Goal: Transaction & Acquisition: Obtain resource

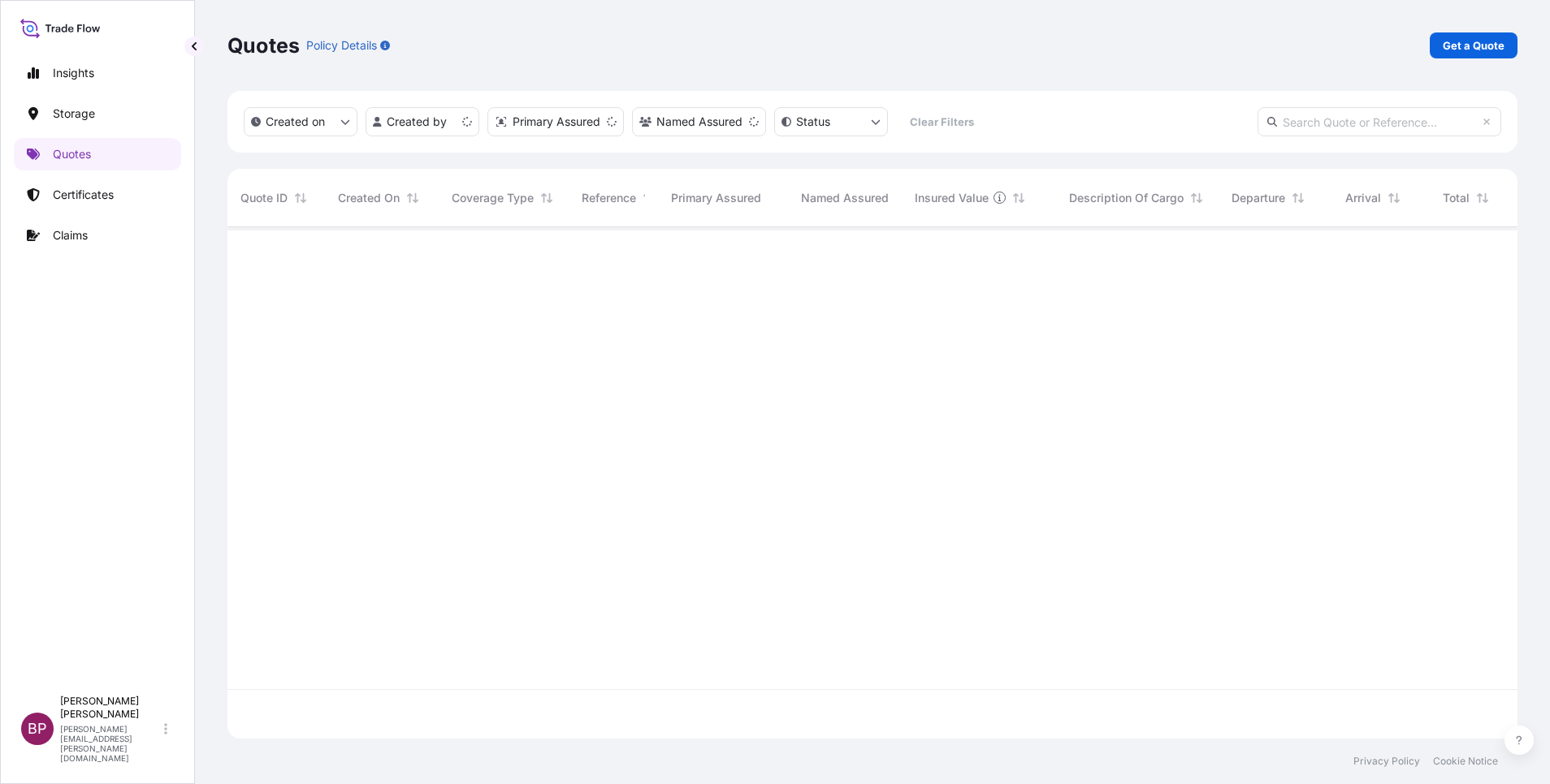
scroll to position [501, 1271]
click at [1456, 48] on p "Get a Quote" at bounding box center [1473, 45] width 62 height 16
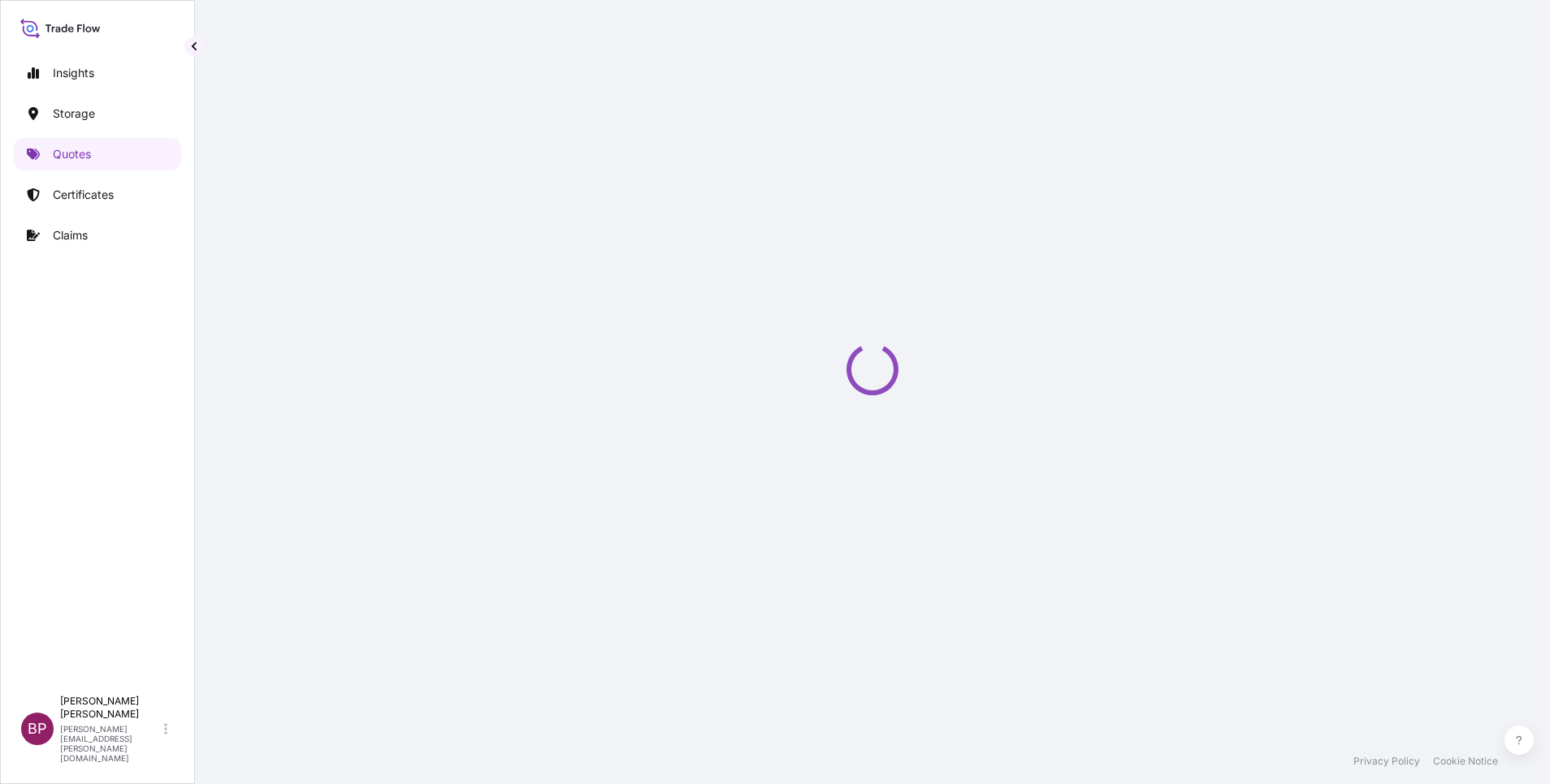
select select "Water"
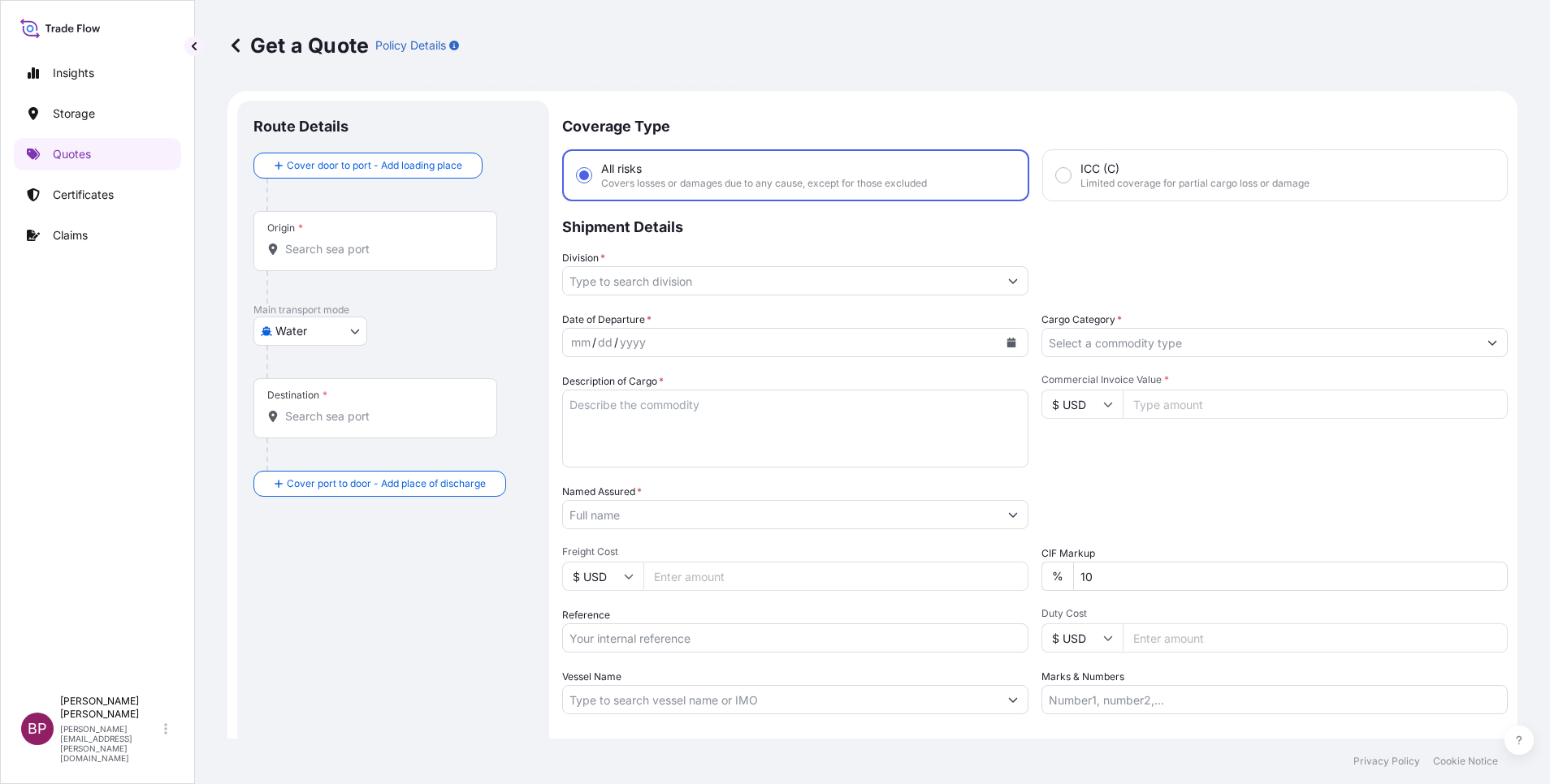
scroll to position [26, 0]
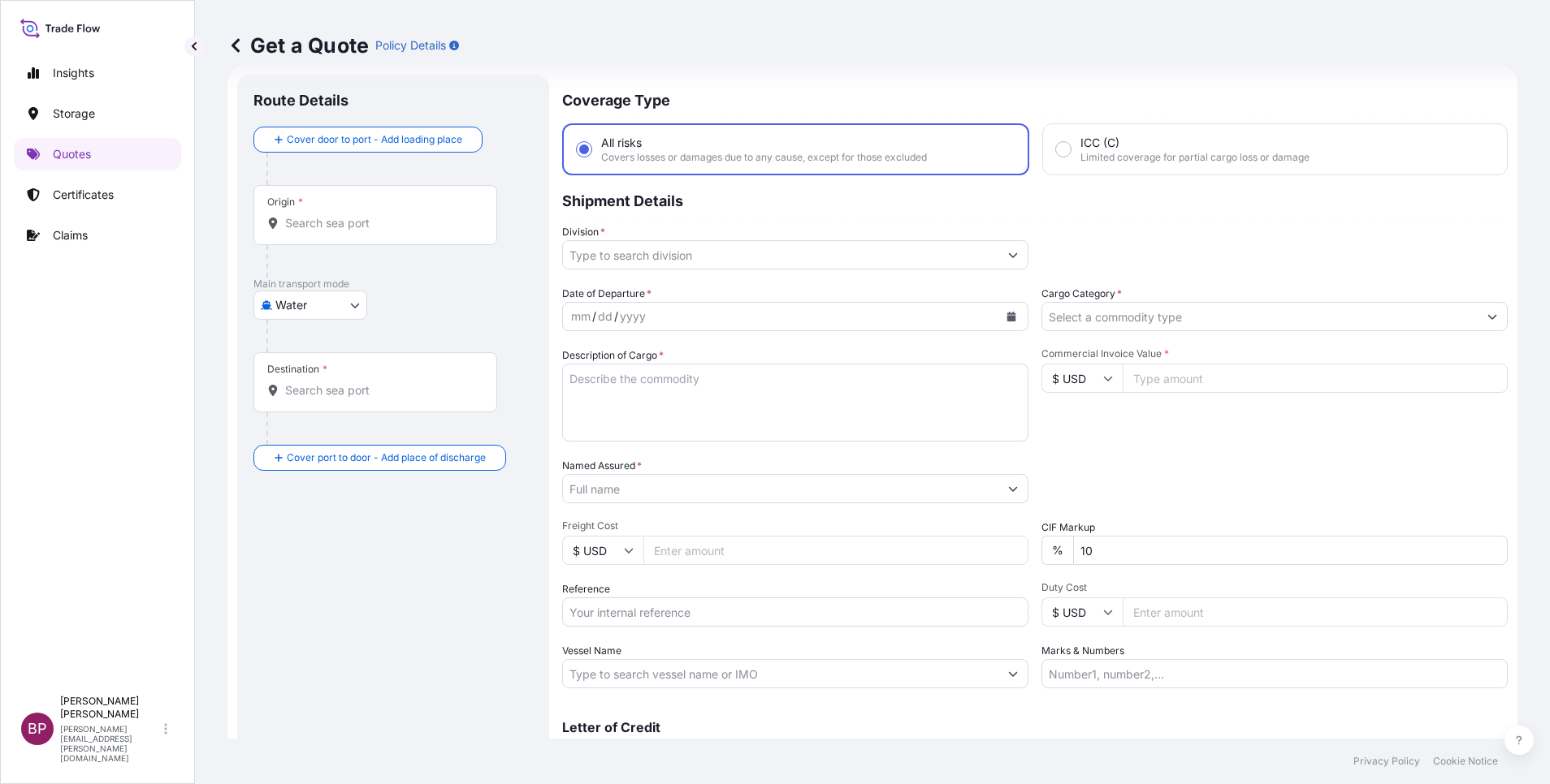
click at [666, 497] on input "Named Assured *" at bounding box center [780, 489] width 436 height 30
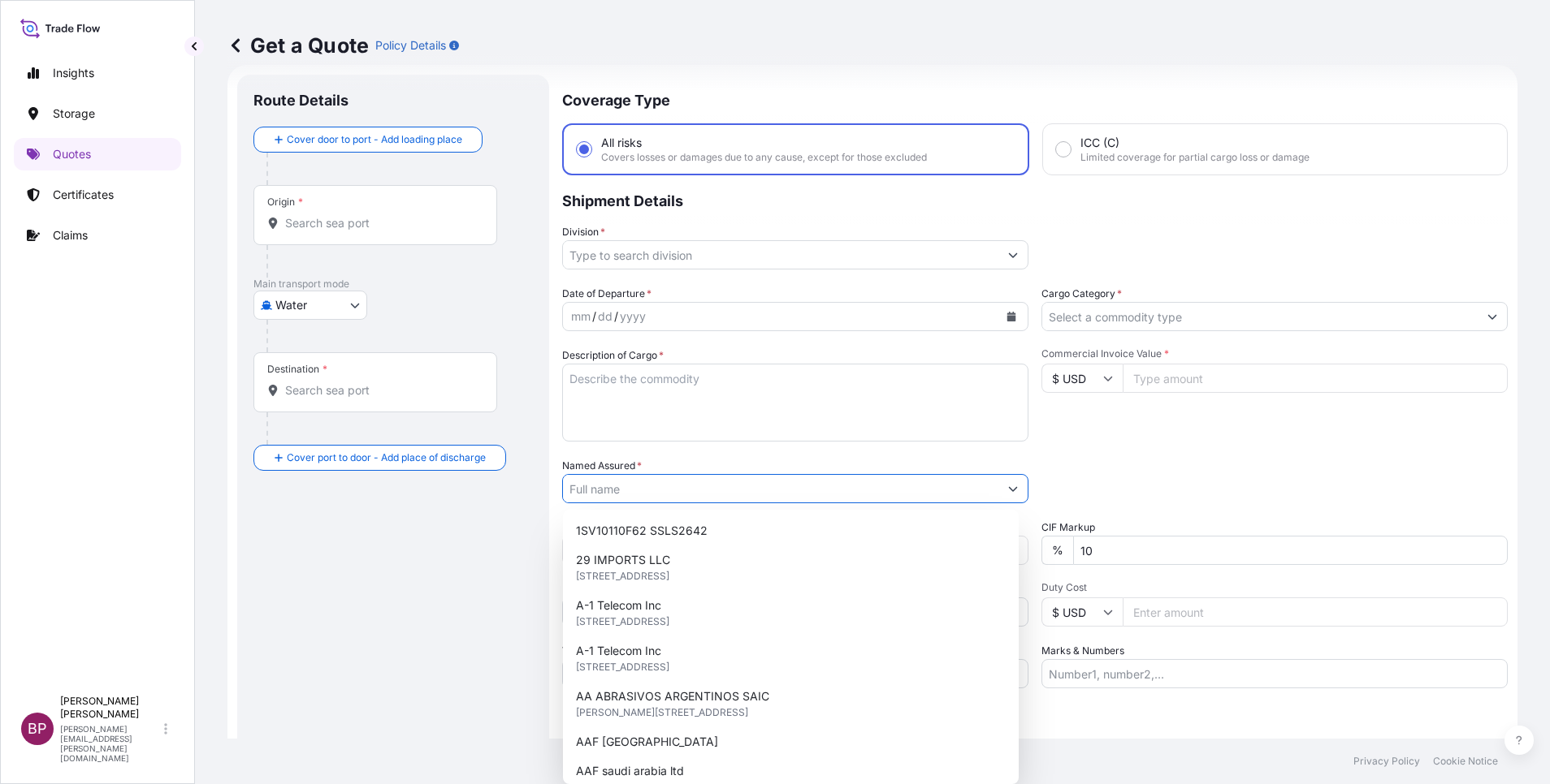
paste input "ACID:2050572332025090070 SSLS3394"
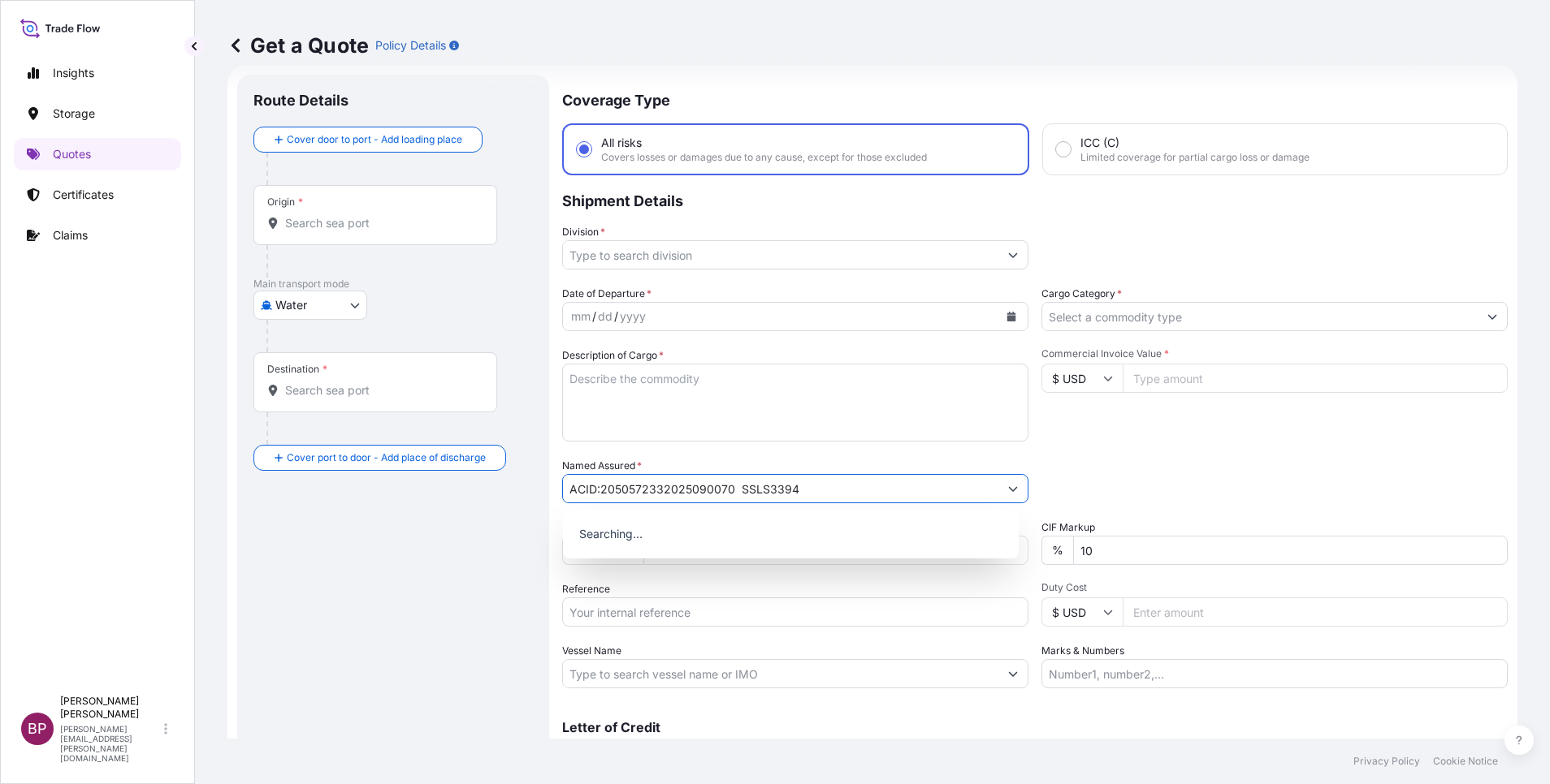
type input "ACID:2050572332025090070 SSLS3394"
click at [676, 414] on textarea "Description of Cargo *" at bounding box center [794, 402] width 466 height 78
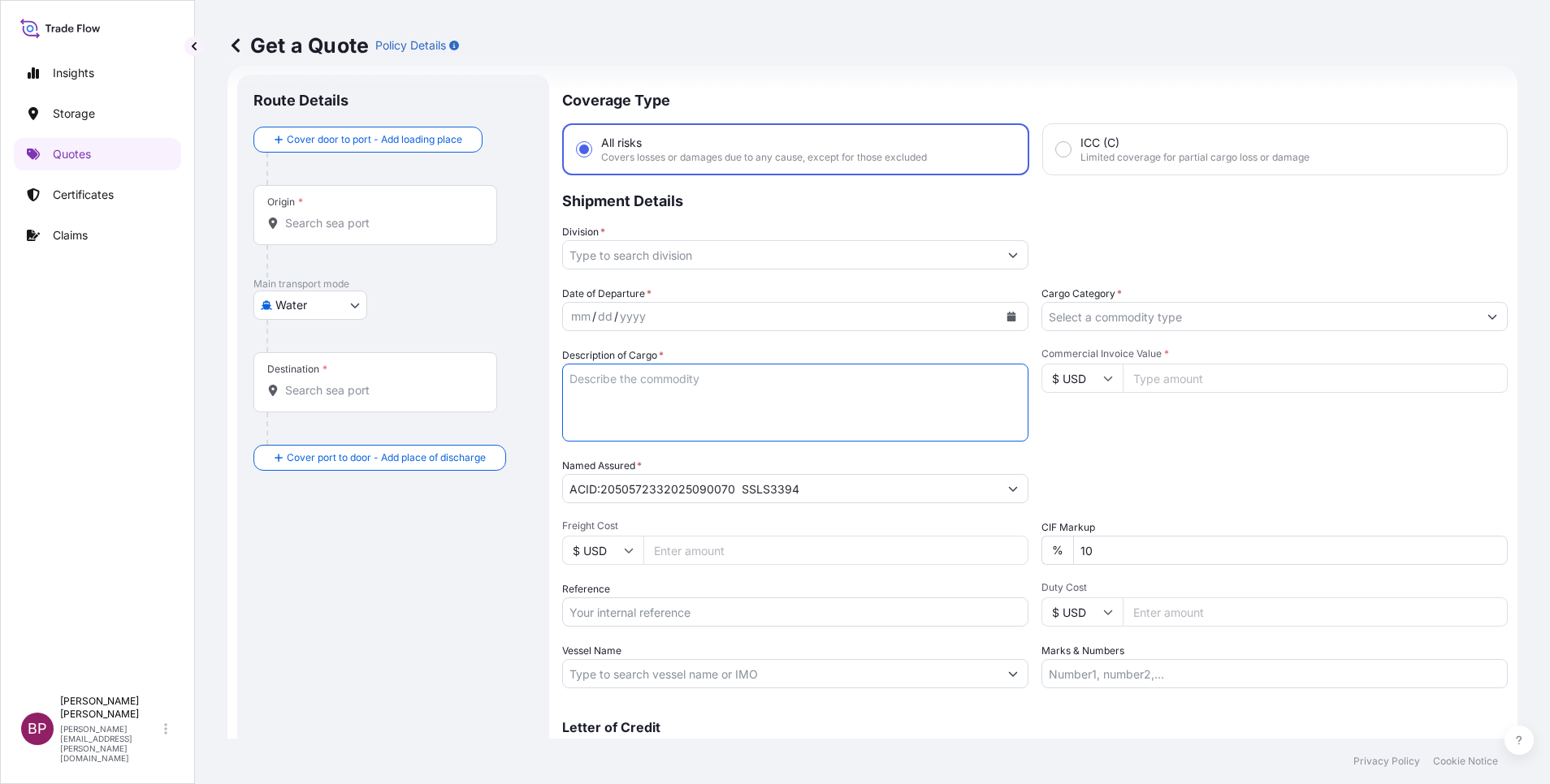
paste textarea "OBEIKAN GLASS COMPANY"
type textarea "OBEIKAN GLASS COMPANY"
drag, startPoint x: 763, startPoint y: 384, endPoint x: 445, endPoint y: 362, distance: 318.8
click at [445, 362] on form "Route Details Cover door to port - Add loading place Place of loading Road / In…" at bounding box center [872, 442] width 1290 height 754
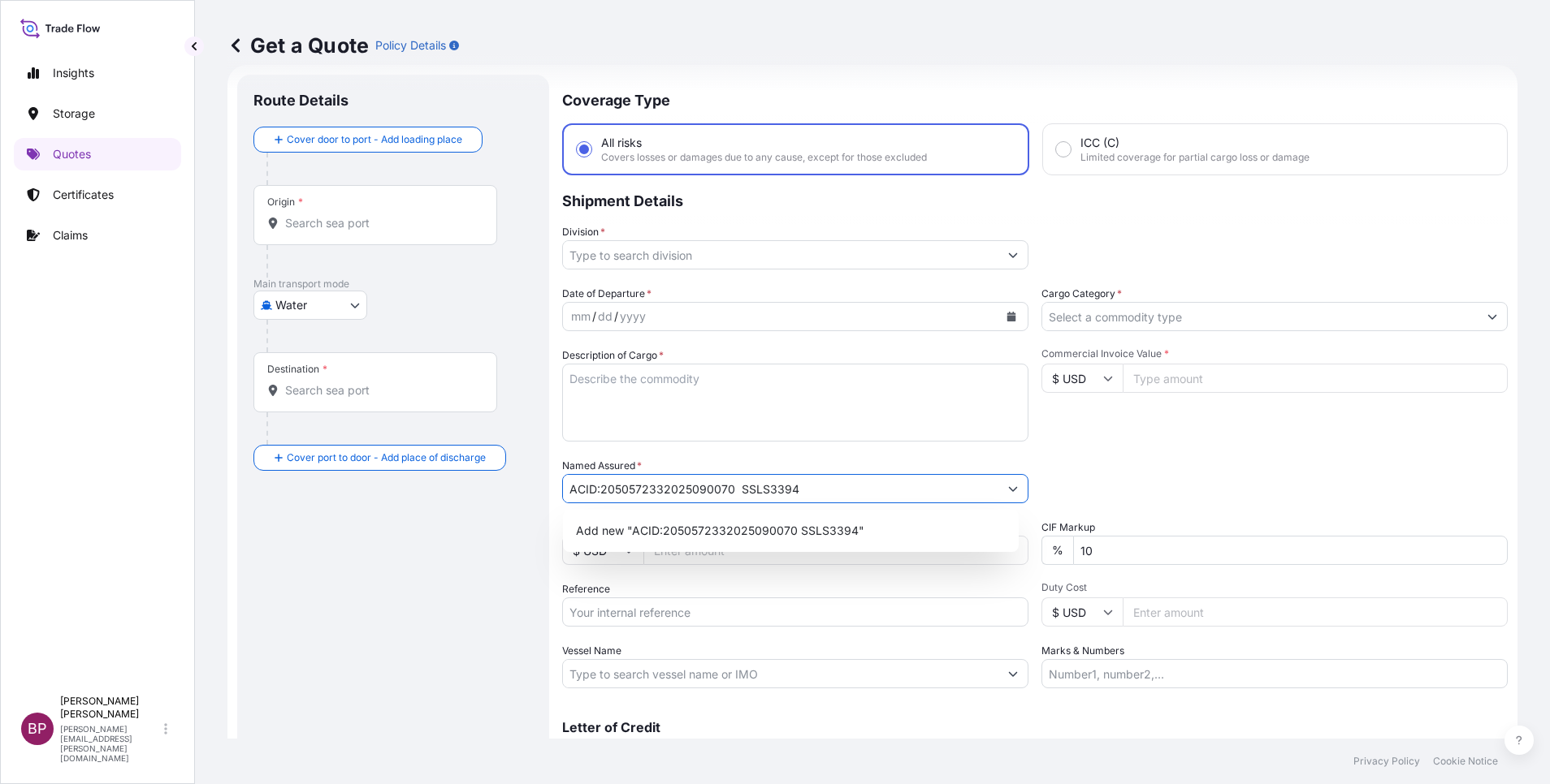
drag, startPoint x: 857, startPoint y: 489, endPoint x: 0, endPoint y: 393, distance: 862.4
click at [0, 395] on html "1 option available. 1 option available. Insights Storage Quotes Certificates Cl…" at bounding box center [775, 392] width 1550 height 784
paste input "OBEIKAN GLASS COMPANY"
type input "OBEIKAN GLASS COMPANY"
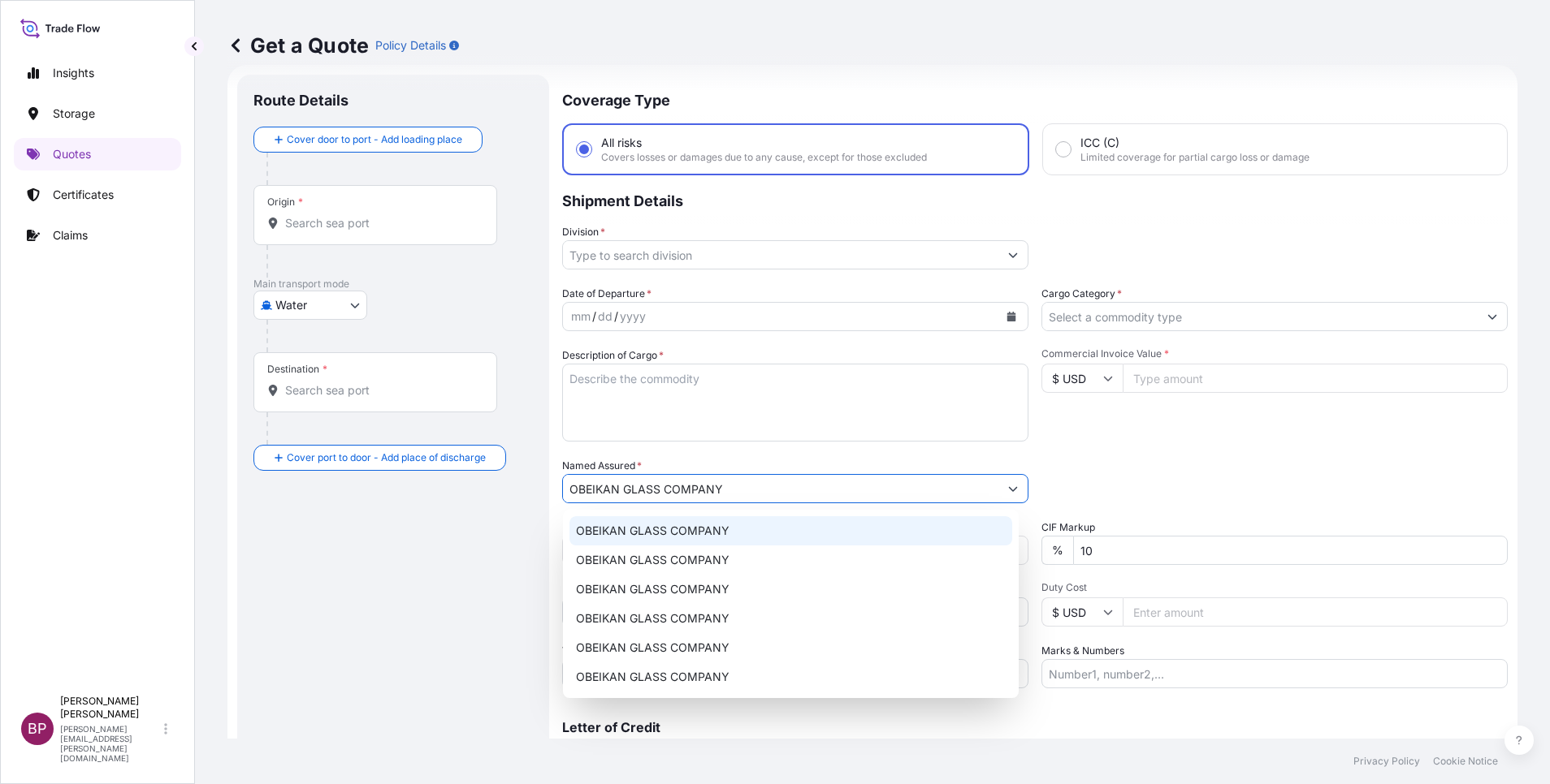
click at [688, 410] on textarea "Description of Cargo *" at bounding box center [794, 402] width 466 height 78
paste textarea "ACID:2050572332025090070 SSLS3394"
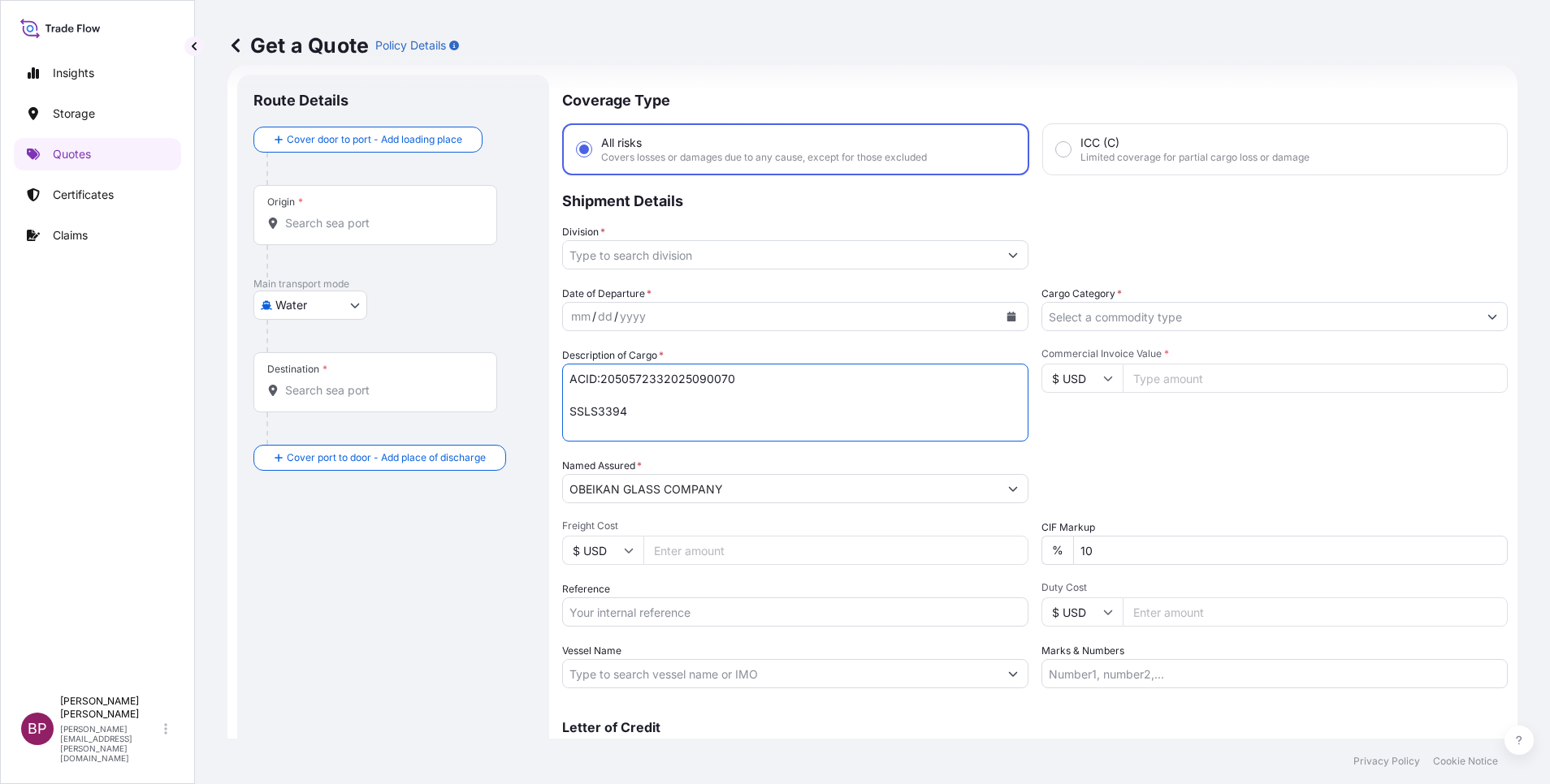
type textarea "ACID:2050572332025090070 SSLS3394"
drag, startPoint x: 650, startPoint y: 418, endPoint x: 618, endPoint y: 380, distance: 49.7
click at [544, 366] on form "Route Details Cover door to port - Add loading place Place of loading Road / In…" at bounding box center [872, 442] width 1290 height 754
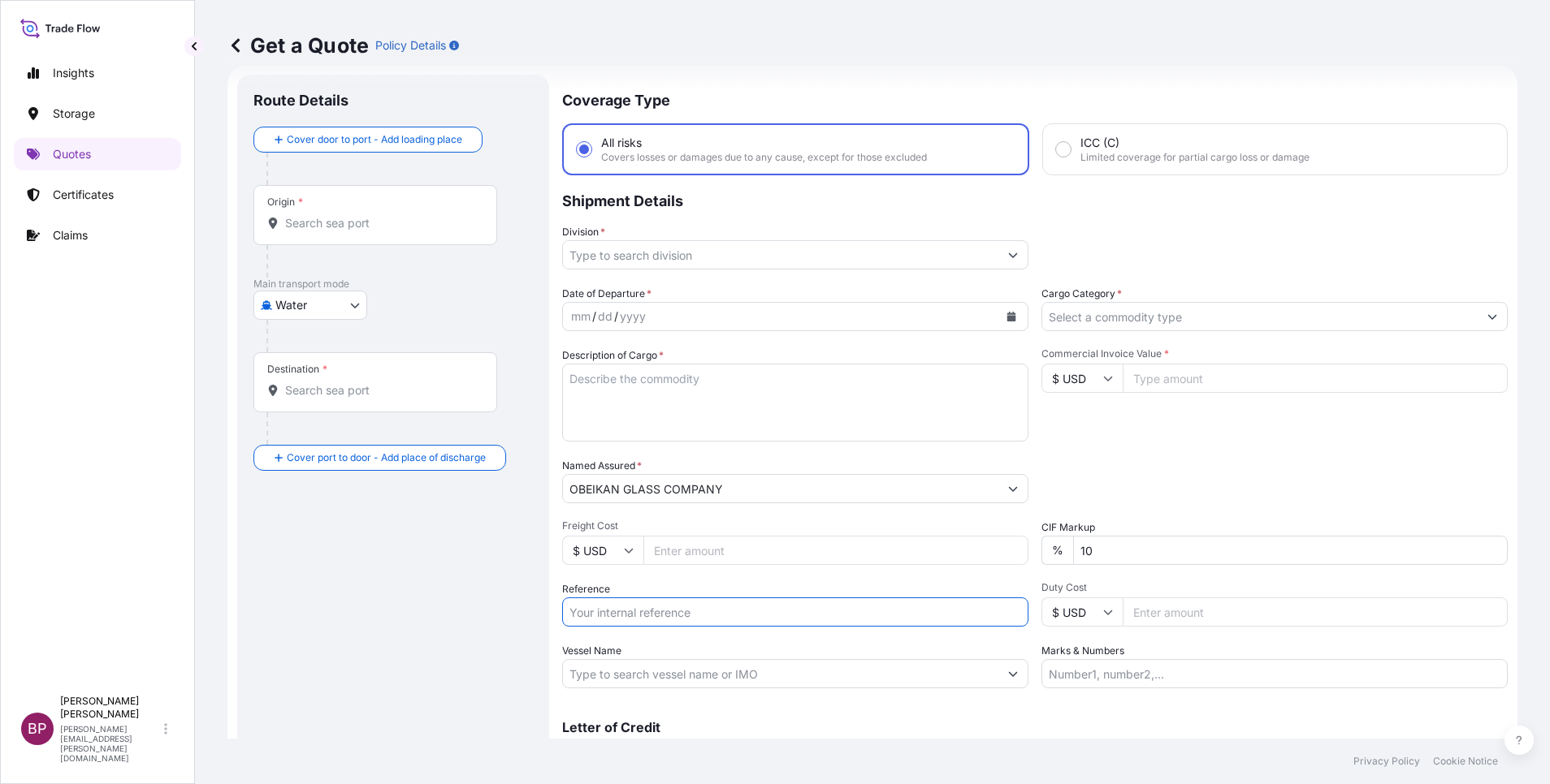
click at [636, 615] on input "Reference" at bounding box center [794, 613] width 466 height 30
paste input "ACID:2050572332025090070 SSLS3394"
type input "ACID:2050572332025090070 SSLS3394"
click at [789, 404] on textarea "Description of Cargo *" at bounding box center [794, 402] width 466 height 78
paste textarea "CLEAR GLASS"
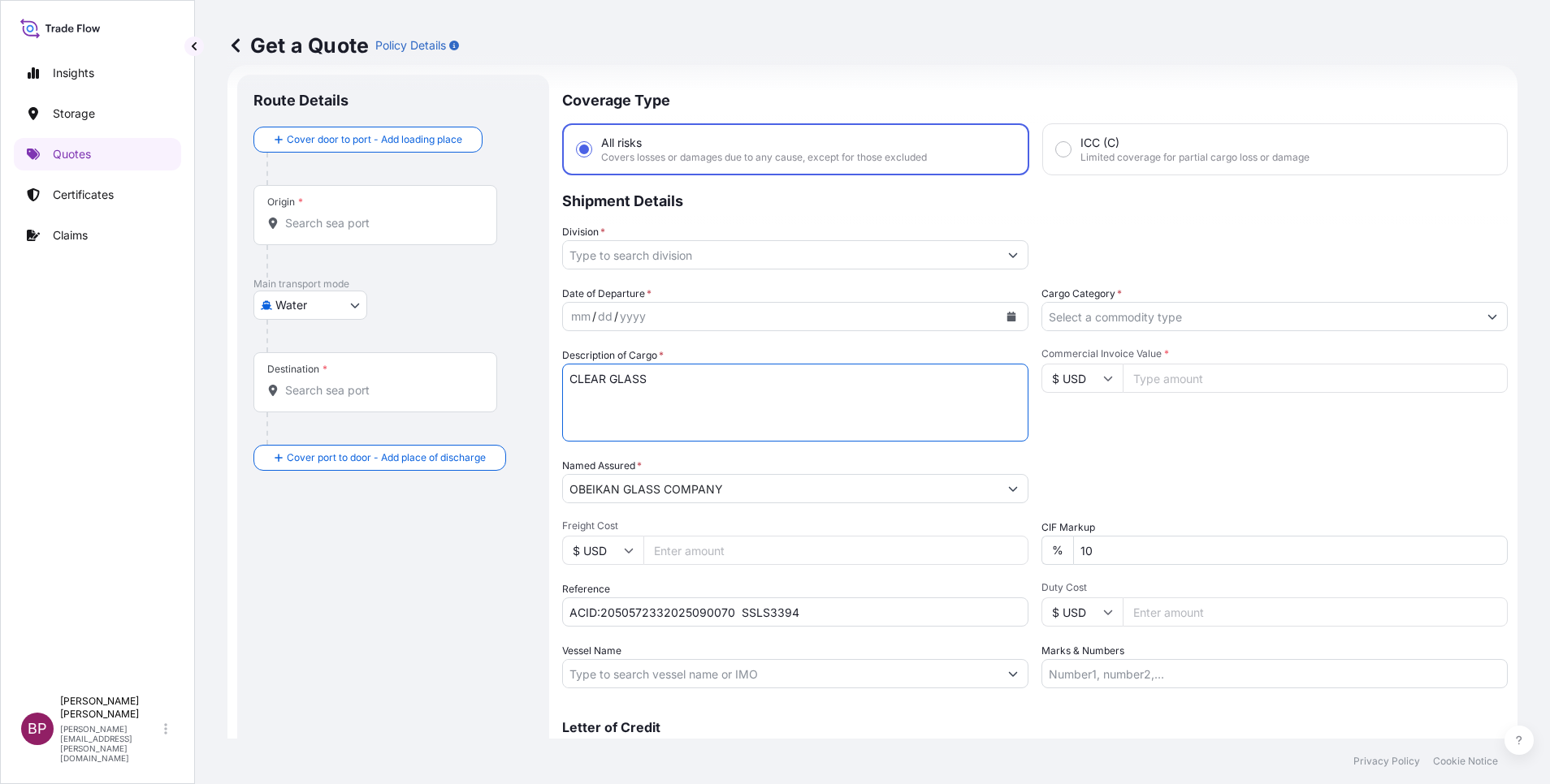
type textarea "CLEAR GLASS"
click at [1179, 321] on input "Cargo Category *" at bounding box center [1260, 317] width 436 height 30
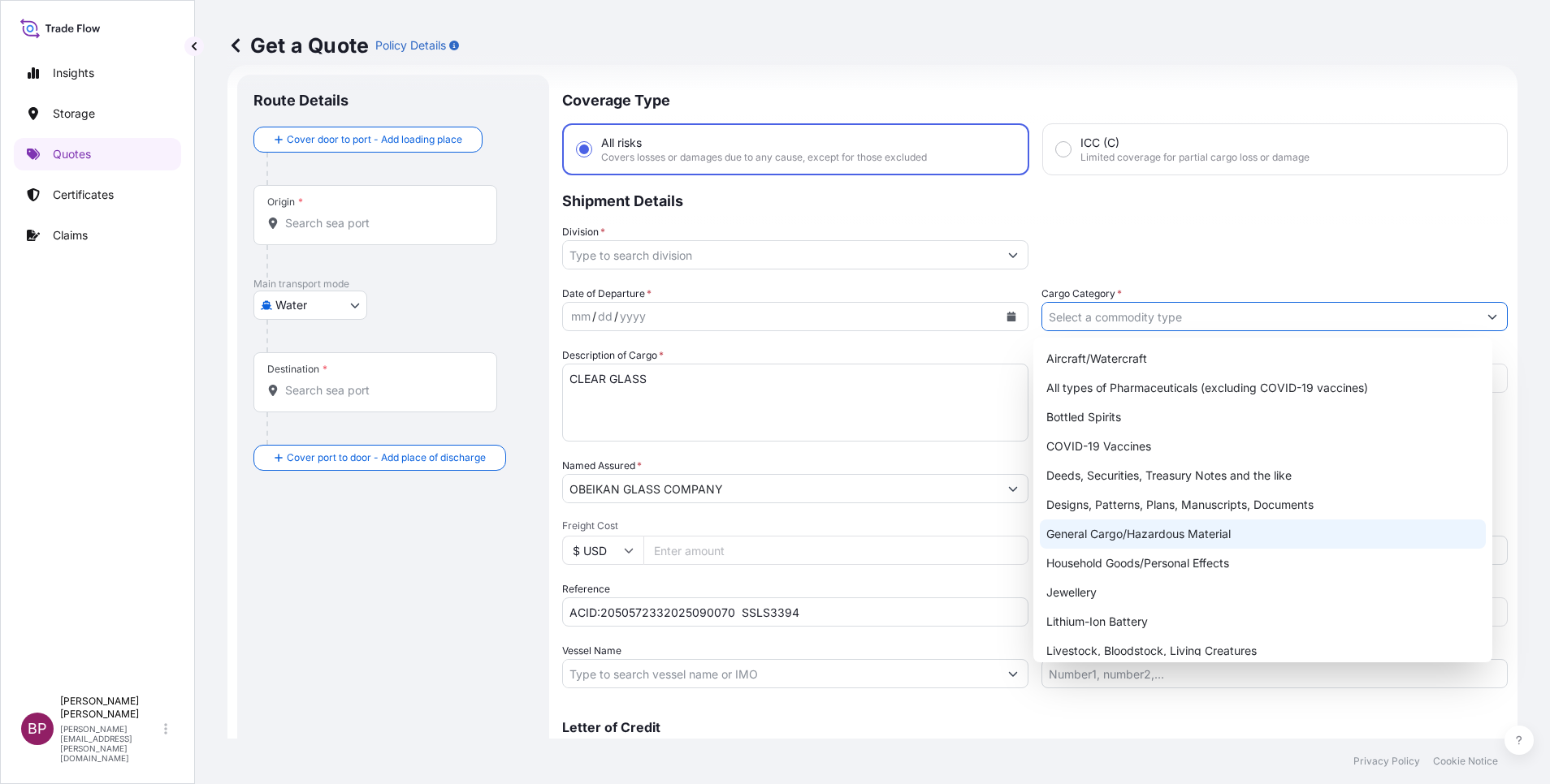
click at [1140, 542] on div "General Cargo/Hazardous Material" at bounding box center [1262, 535] width 446 height 30
type input "General Cargo/Hazardous Material"
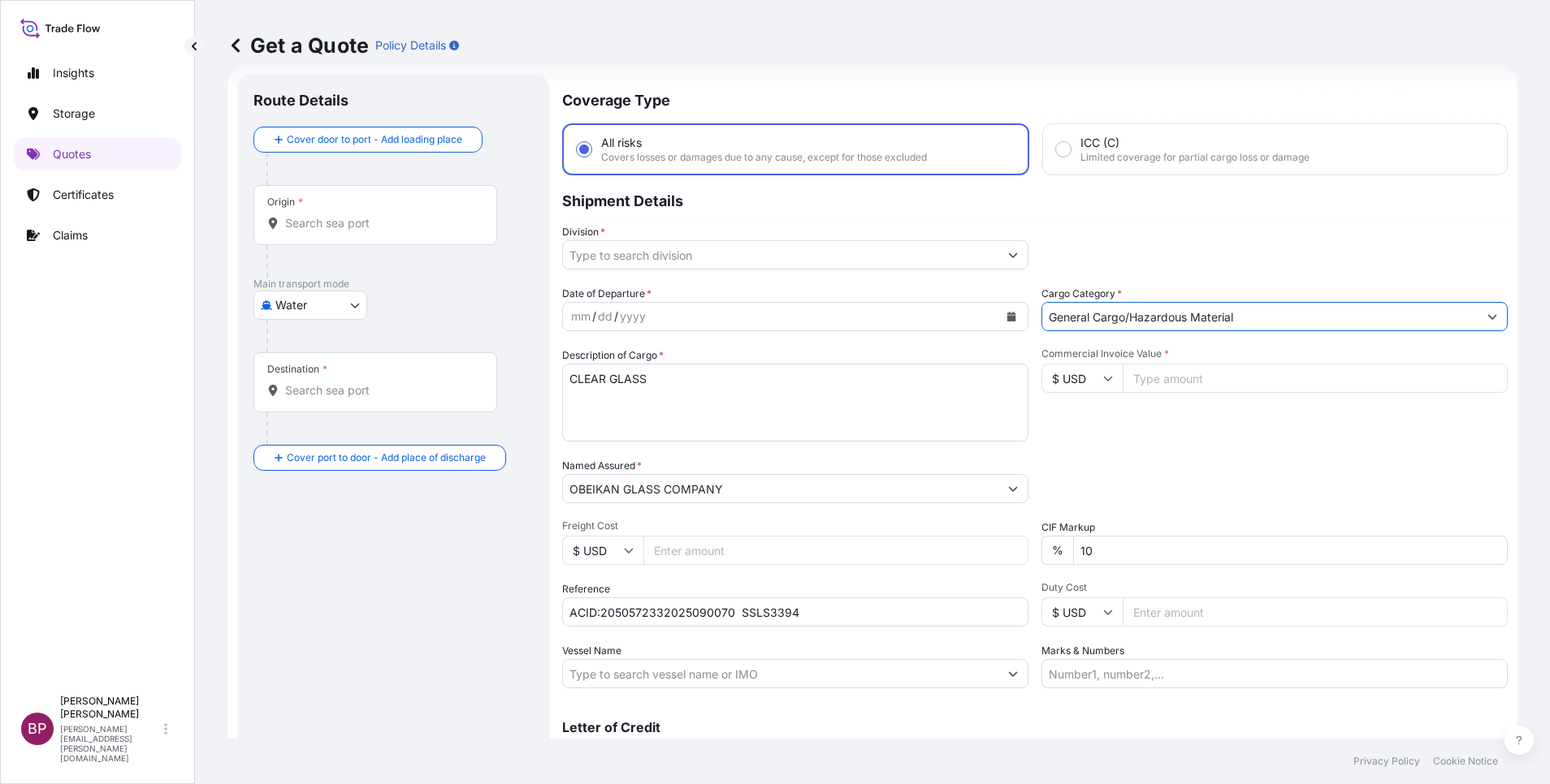
click at [998, 258] on button "Show suggestions" at bounding box center [1013, 255] width 30 height 30
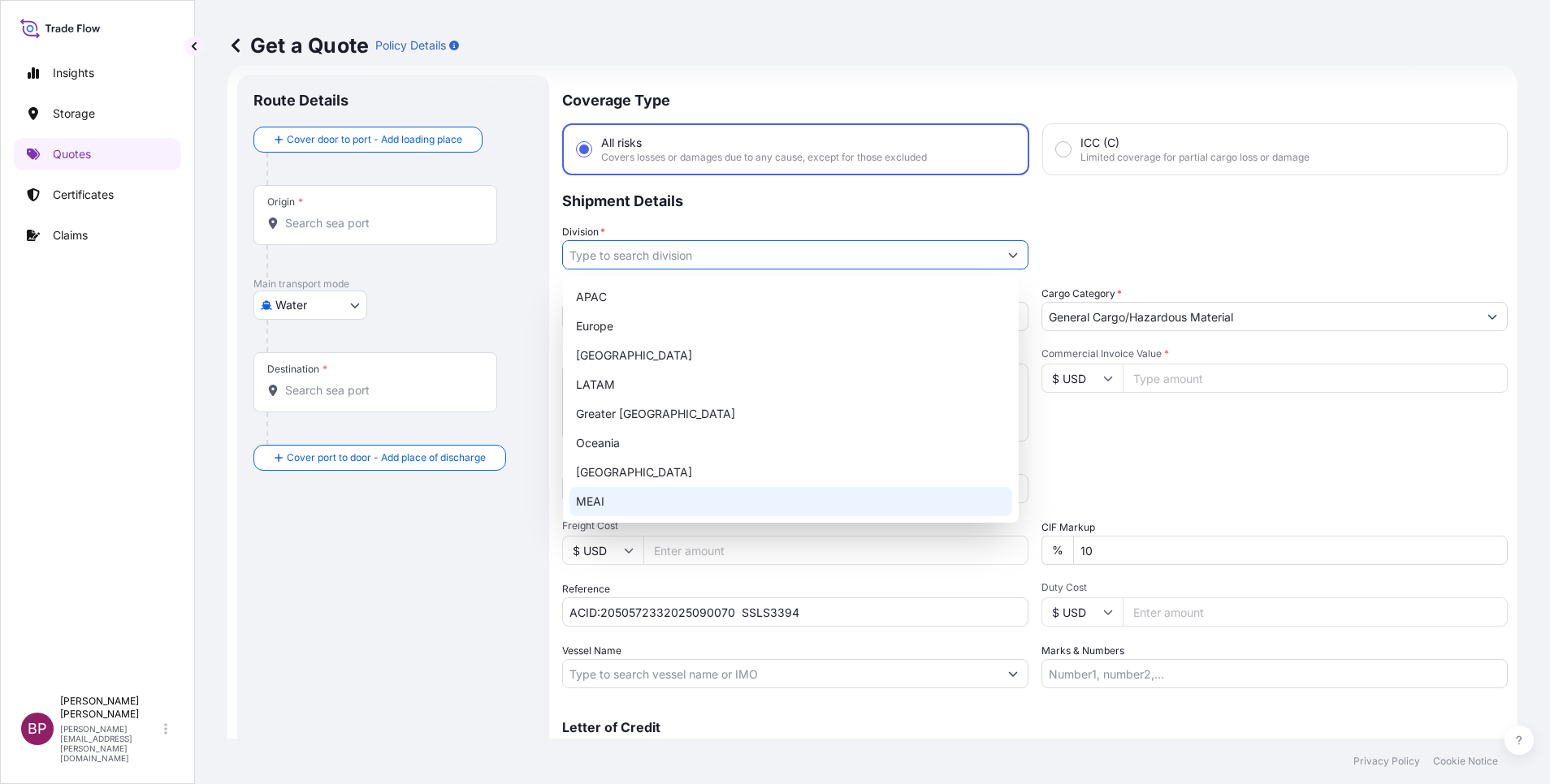
click at [669, 495] on div "MEAI" at bounding box center [790, 502] width 442 height 30
type input "MEAI"
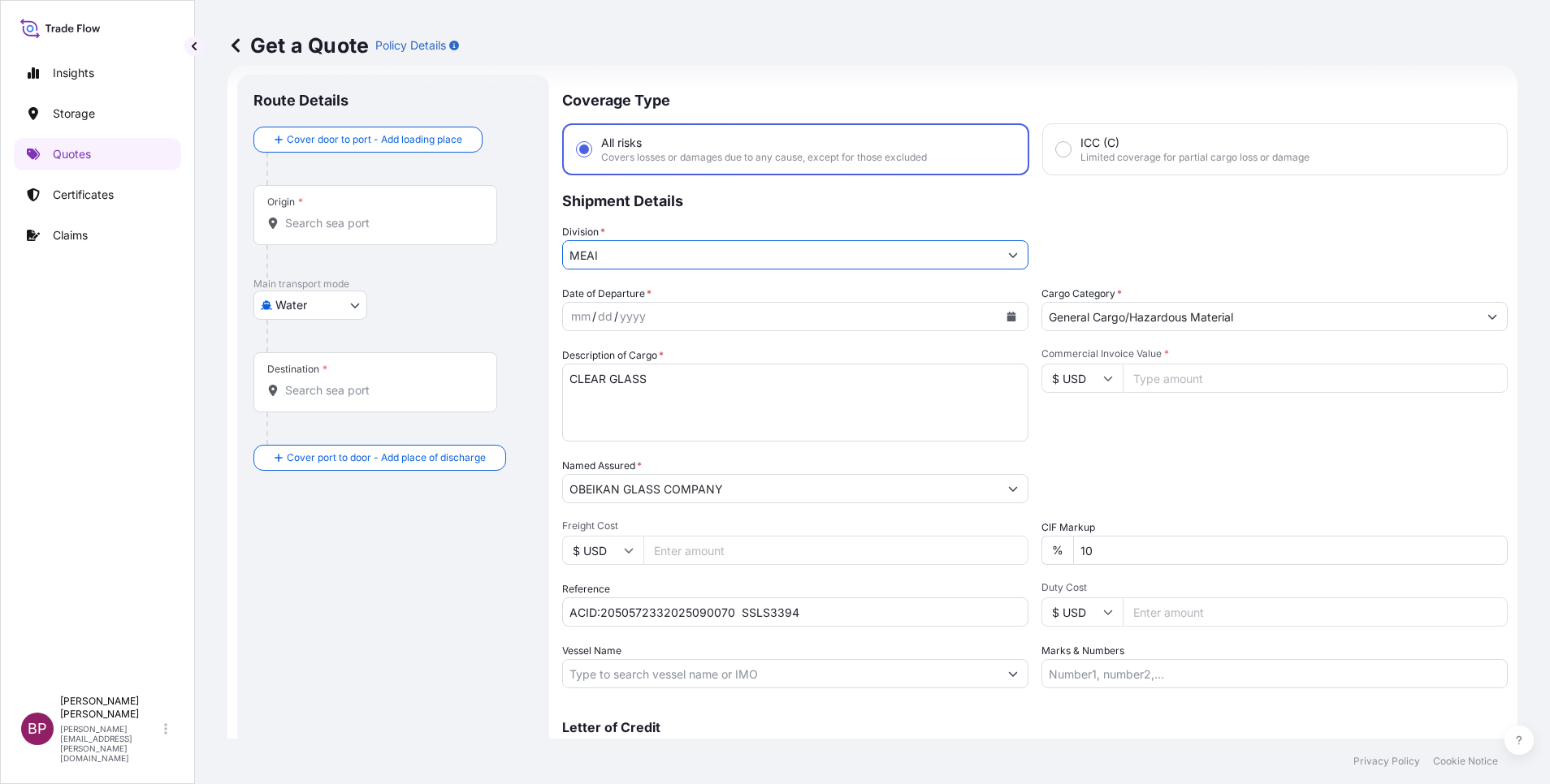
click at [1170, 376] on input "Commercial Invoice Value *" at bounding box center [1314, 378] width 385 height 30
paste input "56796.80"
type input "56796.80"
drag, startPoint x: 1027, startPoint y: 550, endPoint x: 936, endPoint y: 545, distance: 91.1
click at [962, 547] on div "Date of Departure * mm / dd / yyyy Cargo Category * General Cargo/Hazardous Mat…" at bounding box center [1034, 487] width 945 height 403
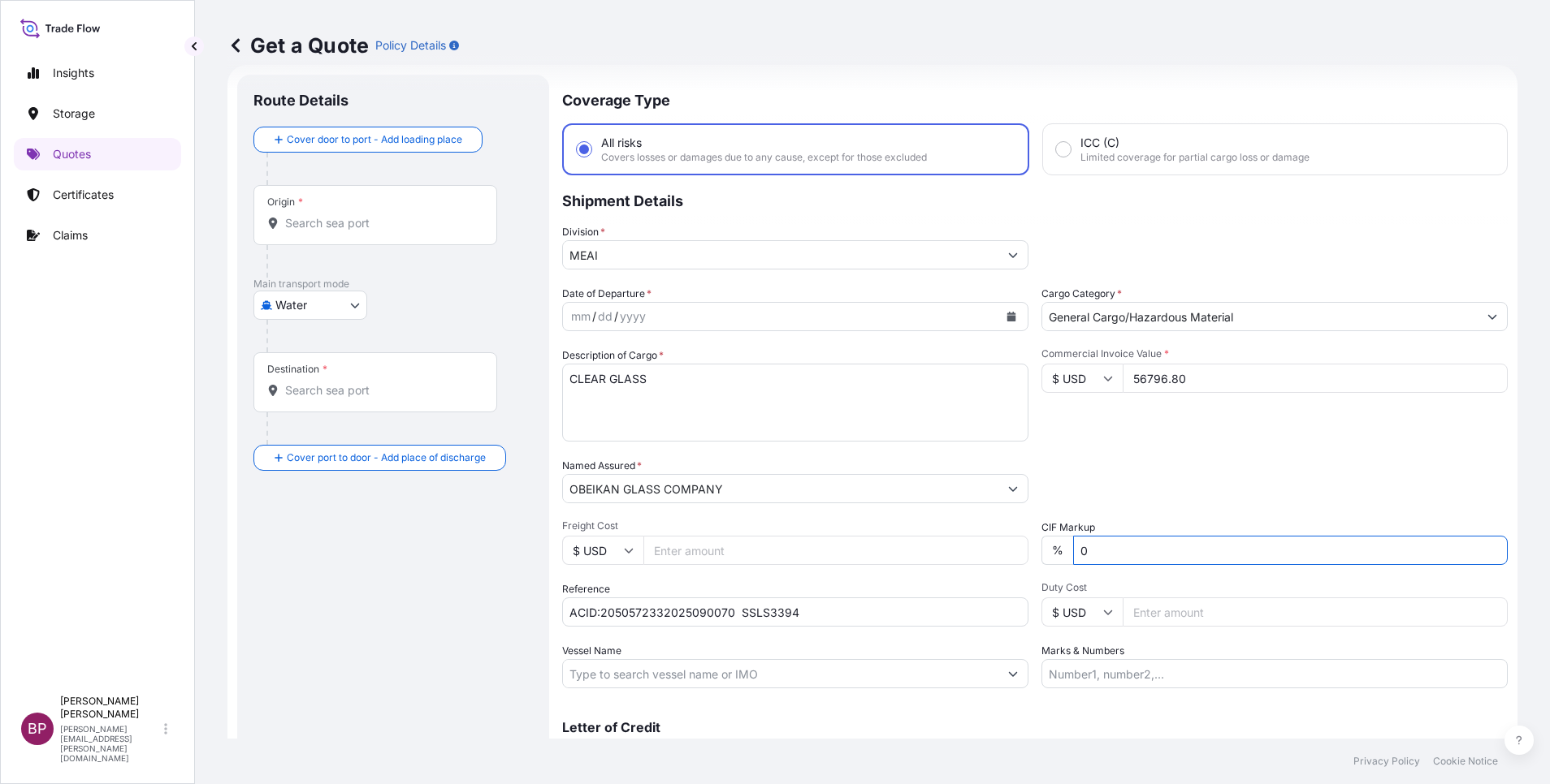
type input "0"
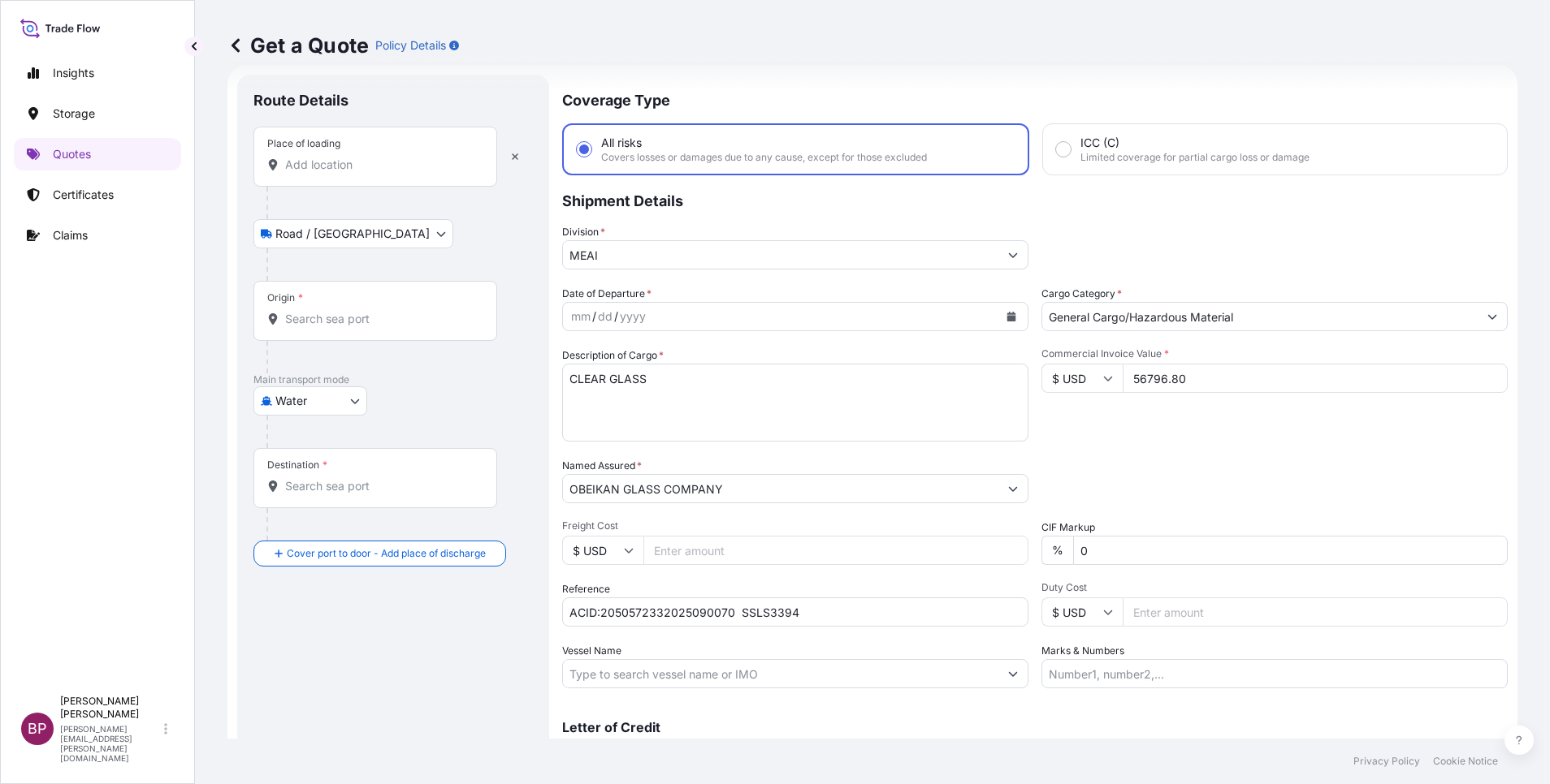
click at [348, 165] on input "Place of loading" at bounding box center [380, 164] width 192 height 16
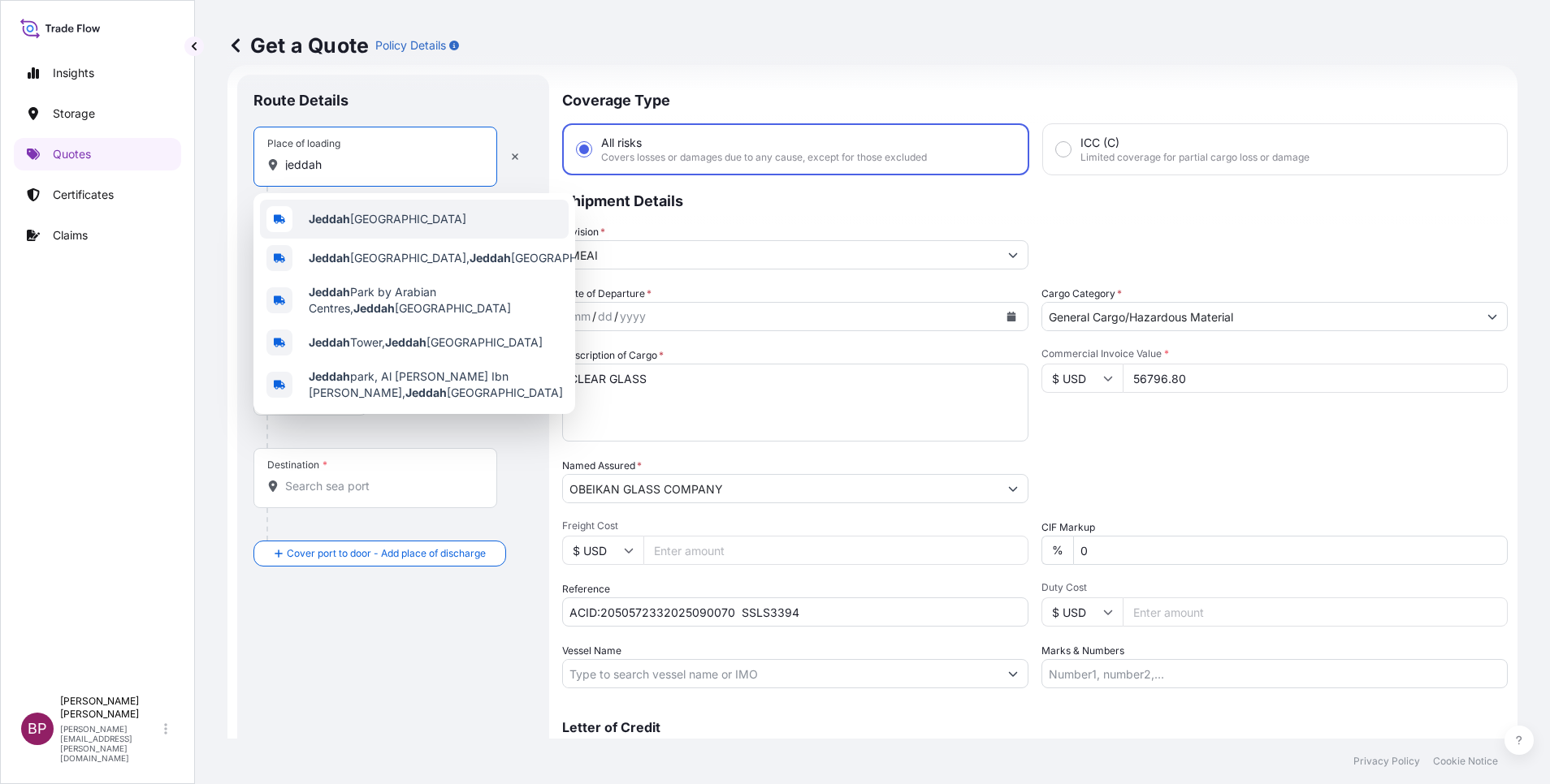
click at [381, 220] on span "Jeddah [GEOGRAPHIC_DATA]" at bounding box center [387, 219] width 158 height 16
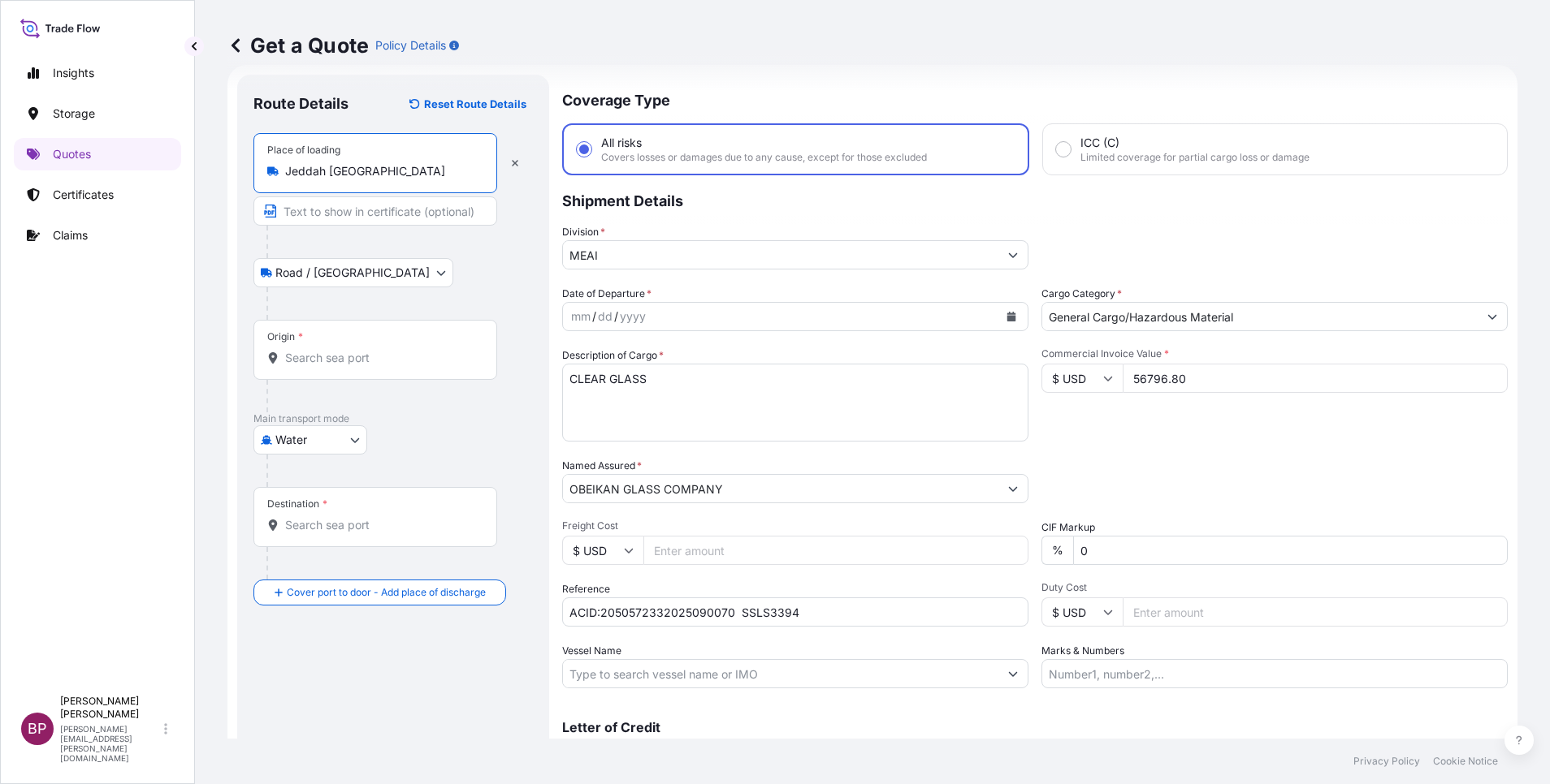
type input "Jeddah [GEOGRAPHIC_DATA]"
click at [357, 367] on div "Origin *" at bounding box center [374, 350] width 243 height 60
click at [357, 366] on input "Origin *" at bounding box center [380, 358] width 192 height 16
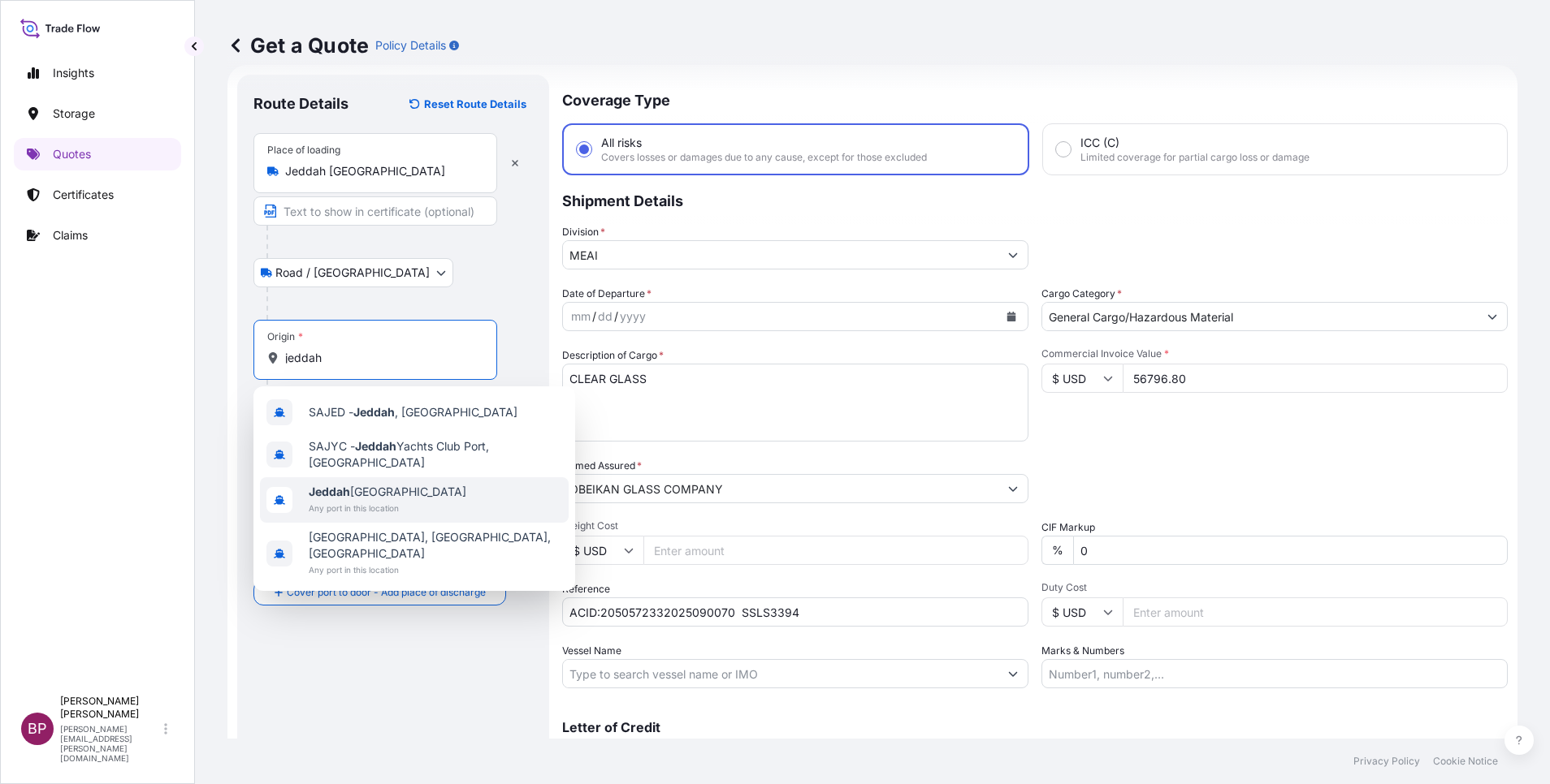
click at [372, 500] on span "Any port in this location" at bounding box center [387, 508] width 158 height 16
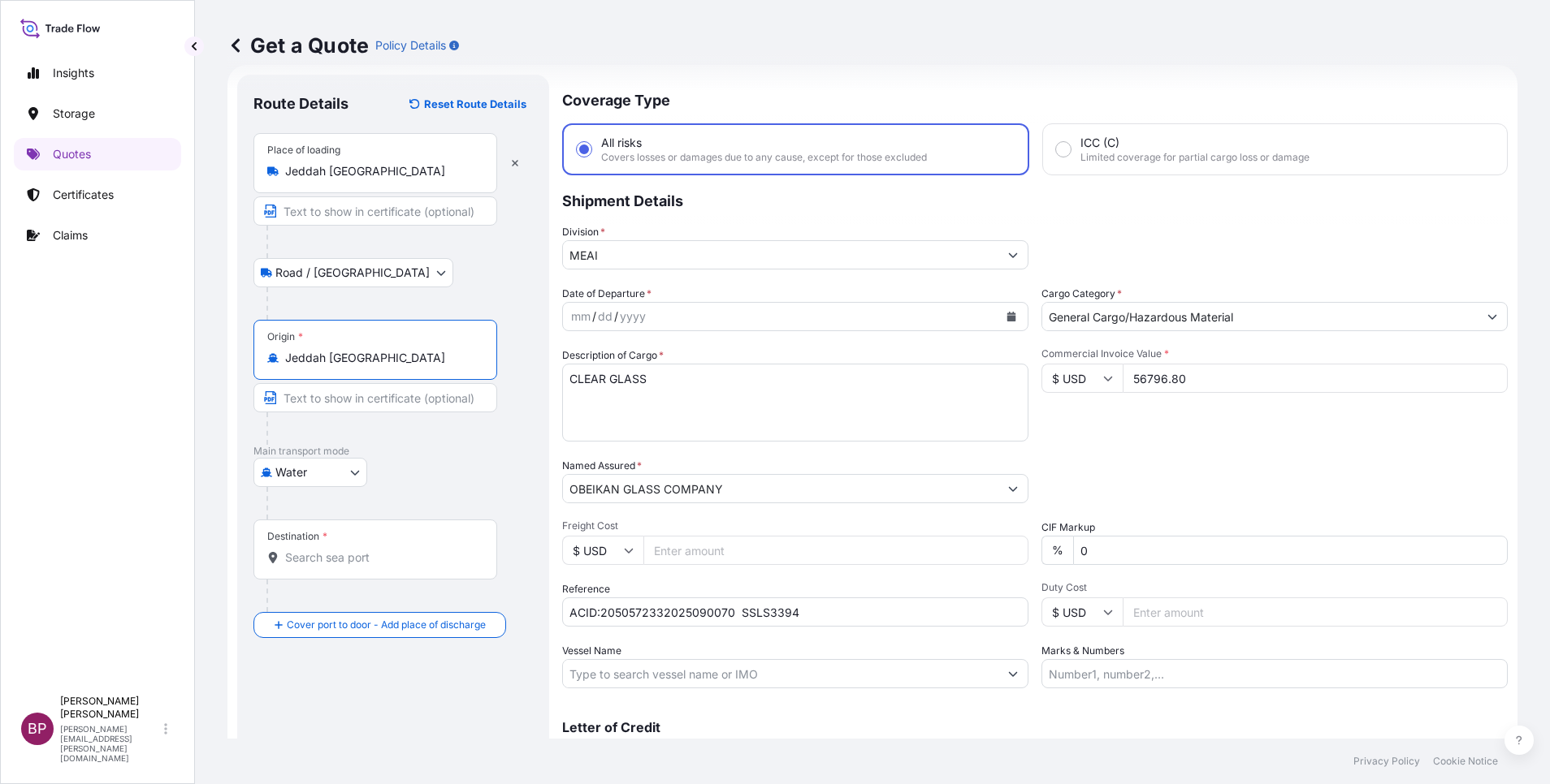
type input "Jeddah [GEOGRAPHIC_DATA]"
click at [349, 556] on input "Destination *" at bounding box center [380, 557] width 192 height 16
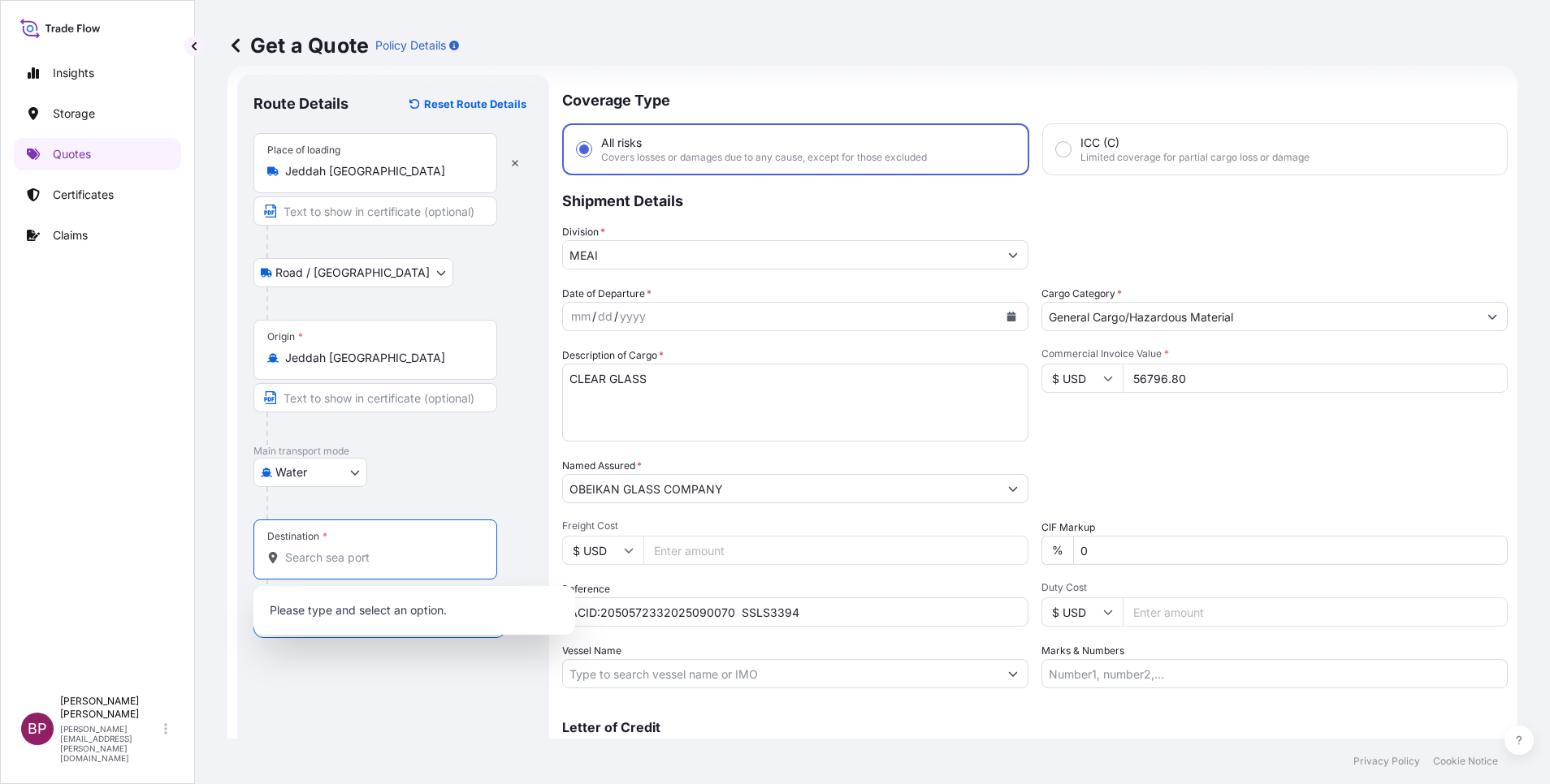
paste input "SOKHNA"
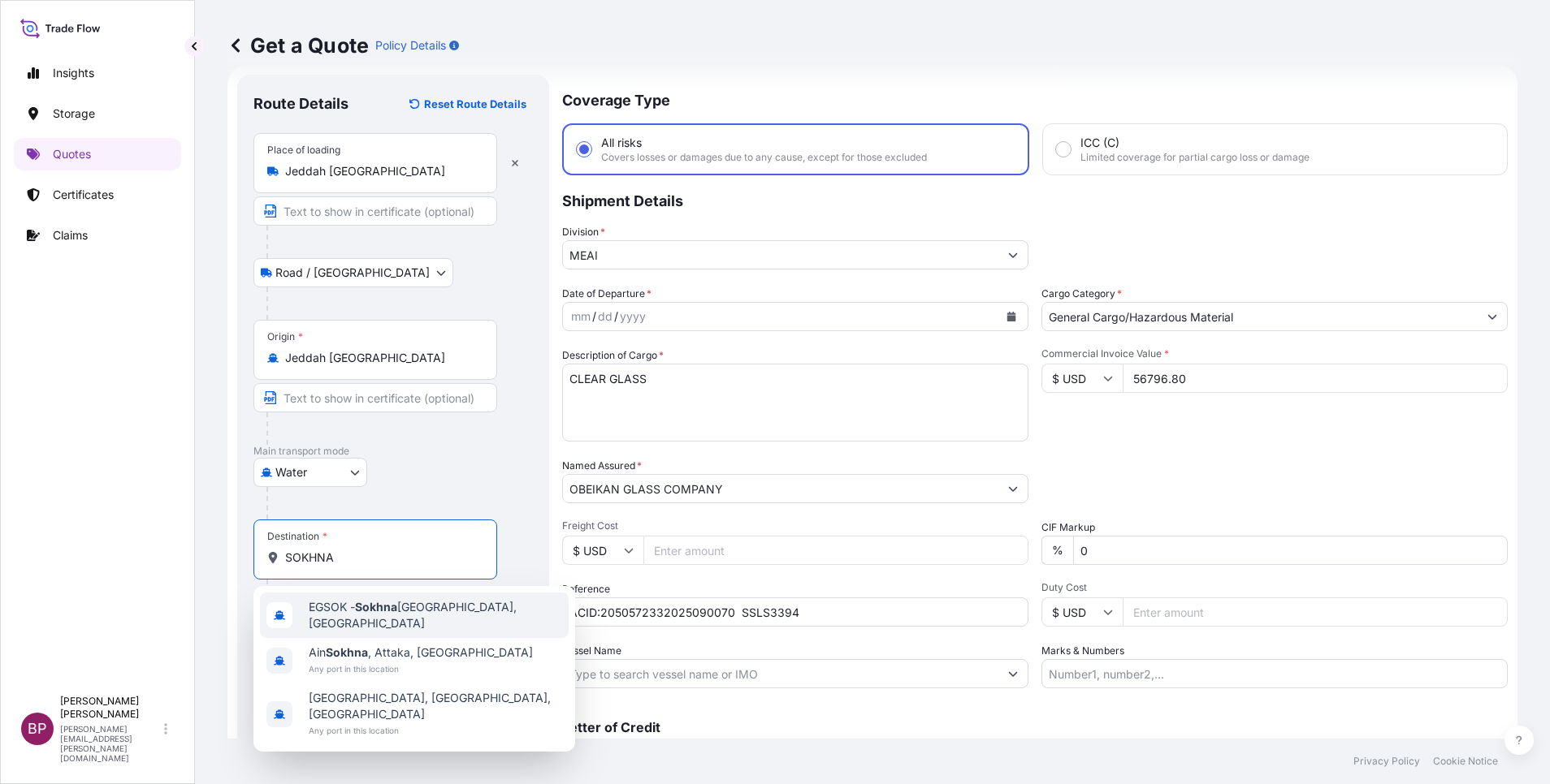
click at [425, 622] on div "EGSOK - [GEOGRAPHIC_DATA], [GEOGRAPHIC_DATA]" at bounding box center [414, 616] width 308 height 45
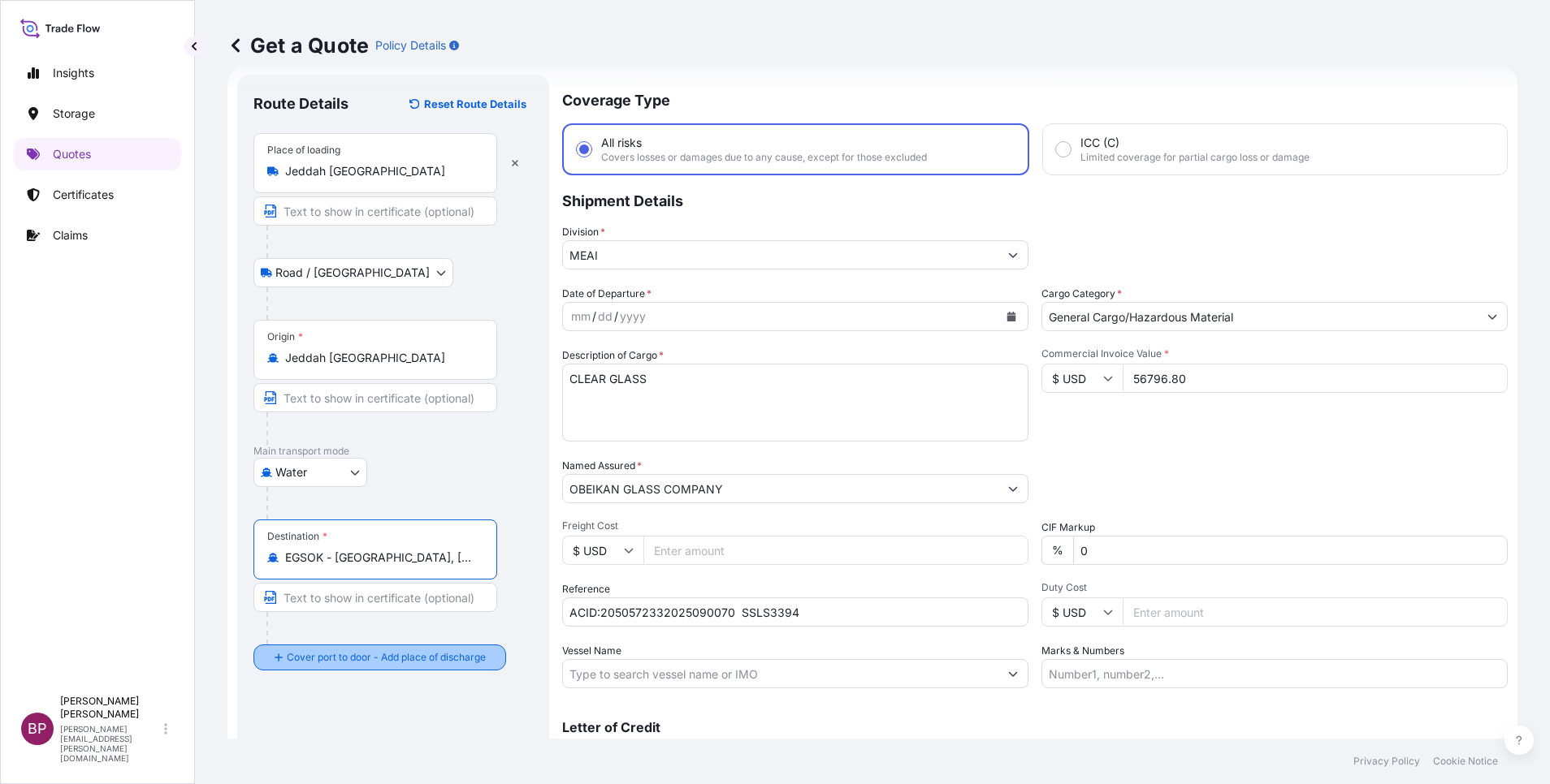
type input "EGSOK - [GEOGRAPHIC_DATA], [GEOGRAPHIC_DATA]"
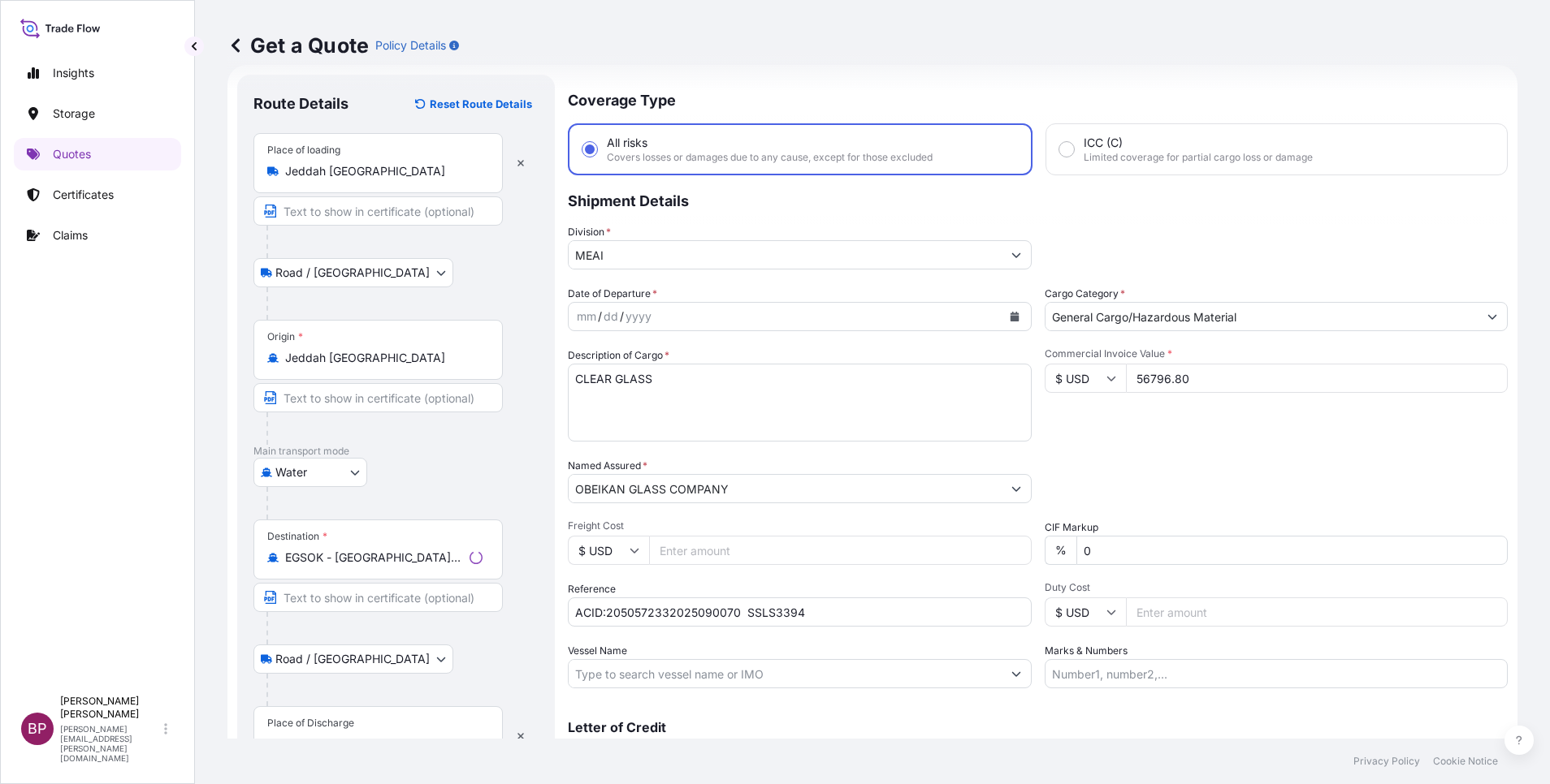
click at [363, 713] on div "Place of Discharge" at bounding box center [377, 736] width 249 height 60
click at [363, 737] on input "Place of Discharge" at bounding box center [383, 745] width 197 height 16
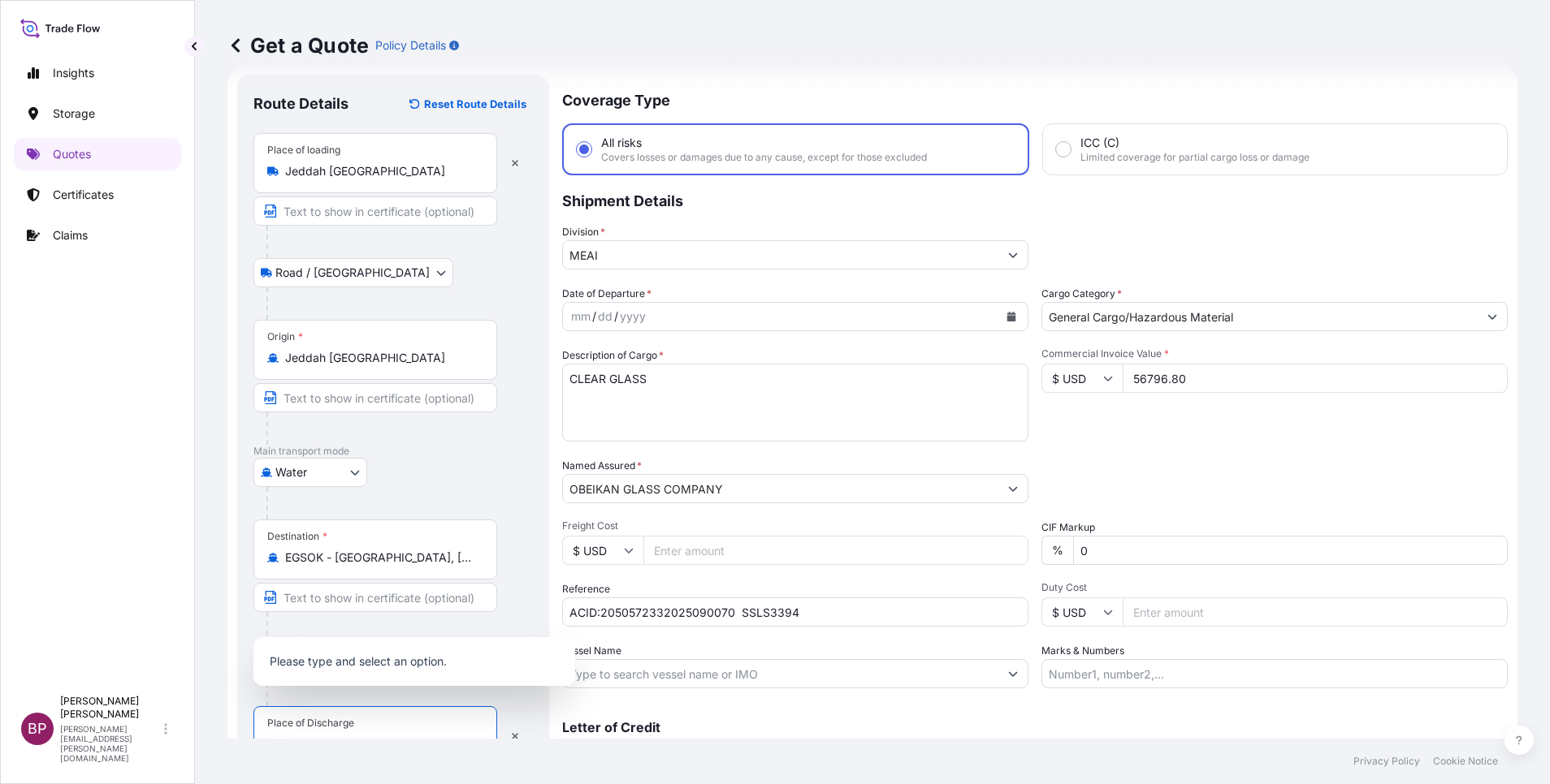
scroll to position [39, 0]
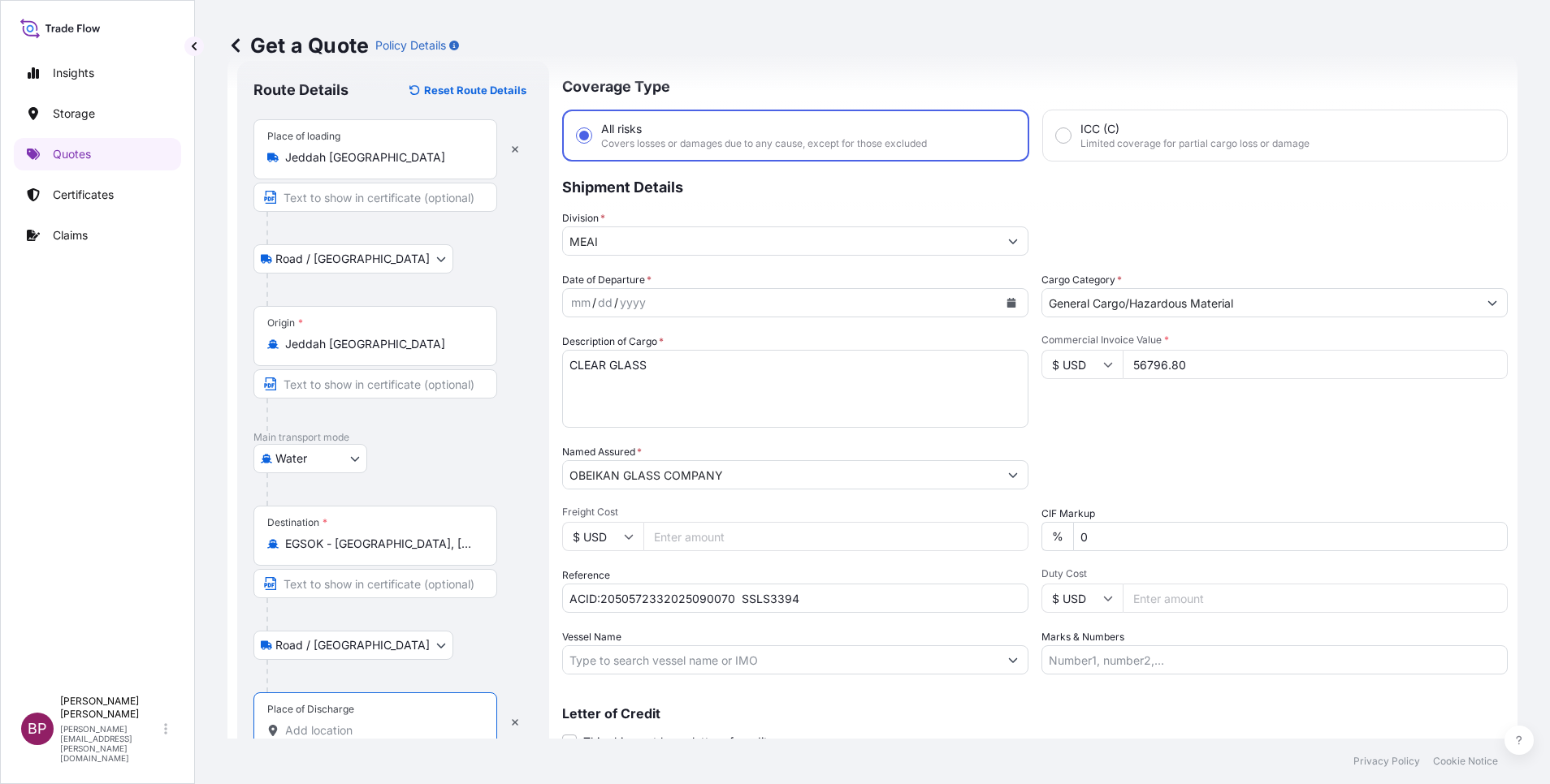
paste input "SOKHNA"
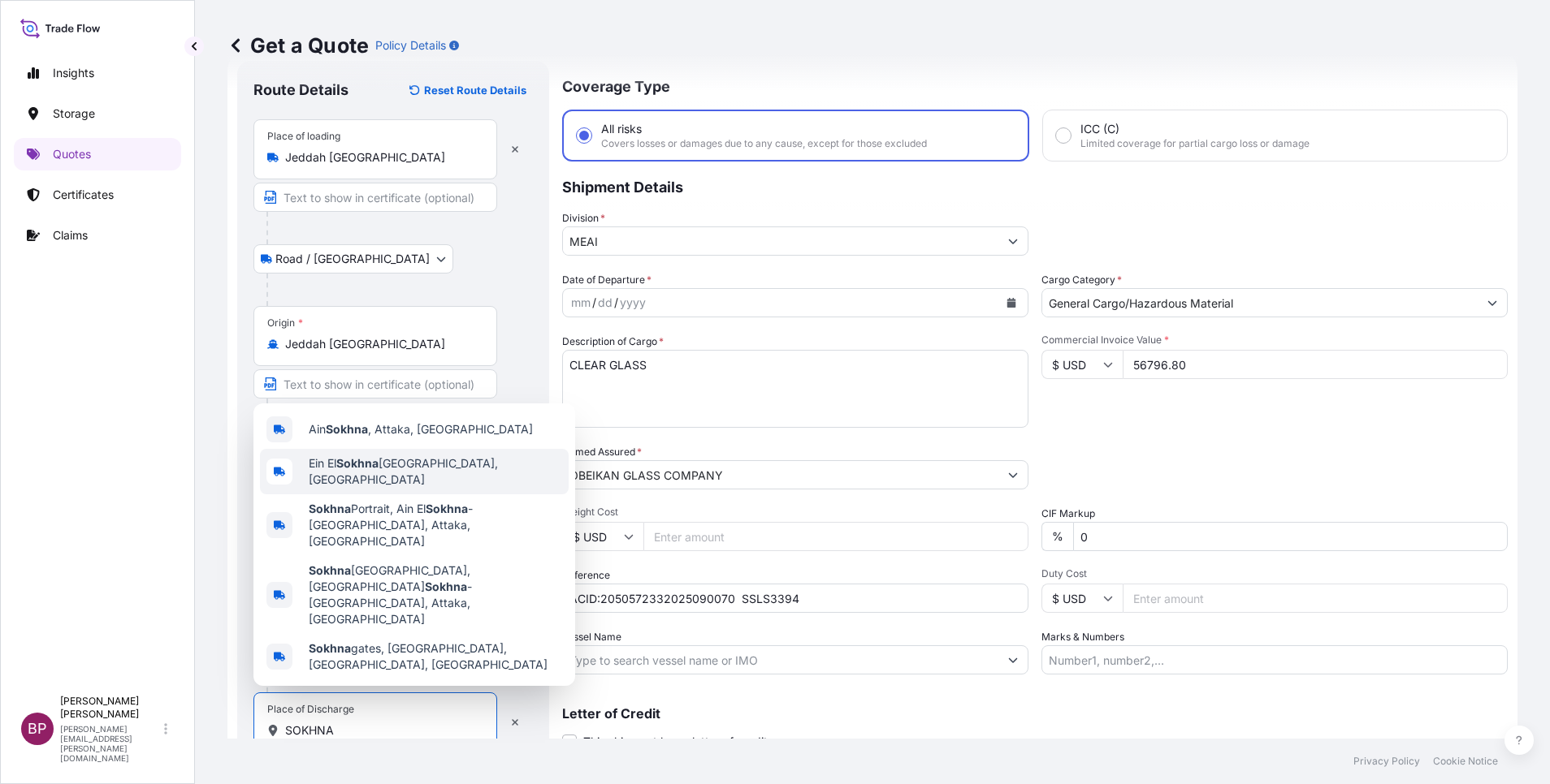
click at [431, 488] on span "Ein El Sokhna Port, [GEOGRAPHIC_DATA]" at bounding box center [435, 471] width 253 height 33
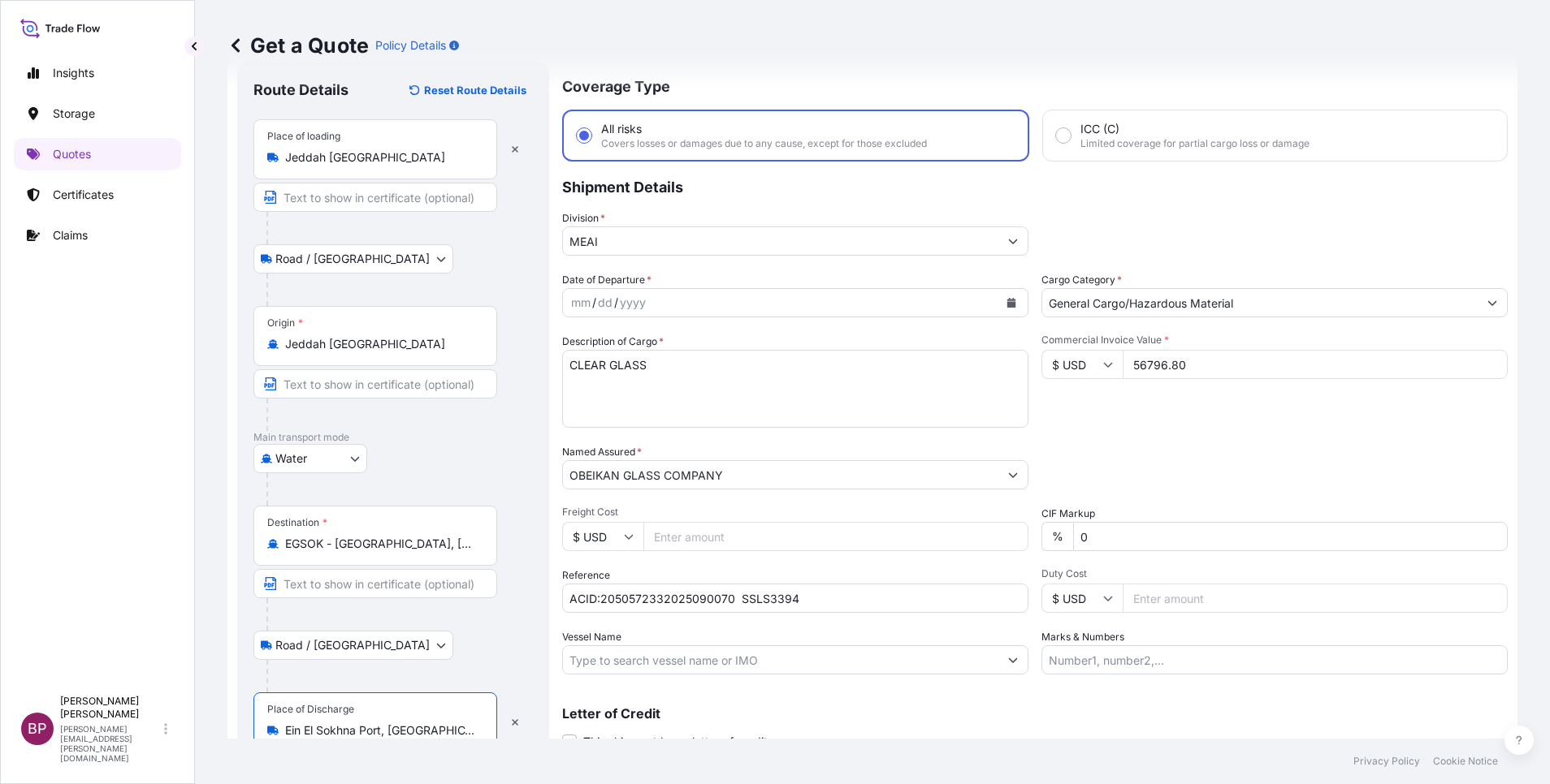
type input "Ein El Sokhna Port, [GEOGRAPHIC_DATA]"
click at [1001, 307] on button "Calendar" at bounding box center [1011, 302] width 26 height 26
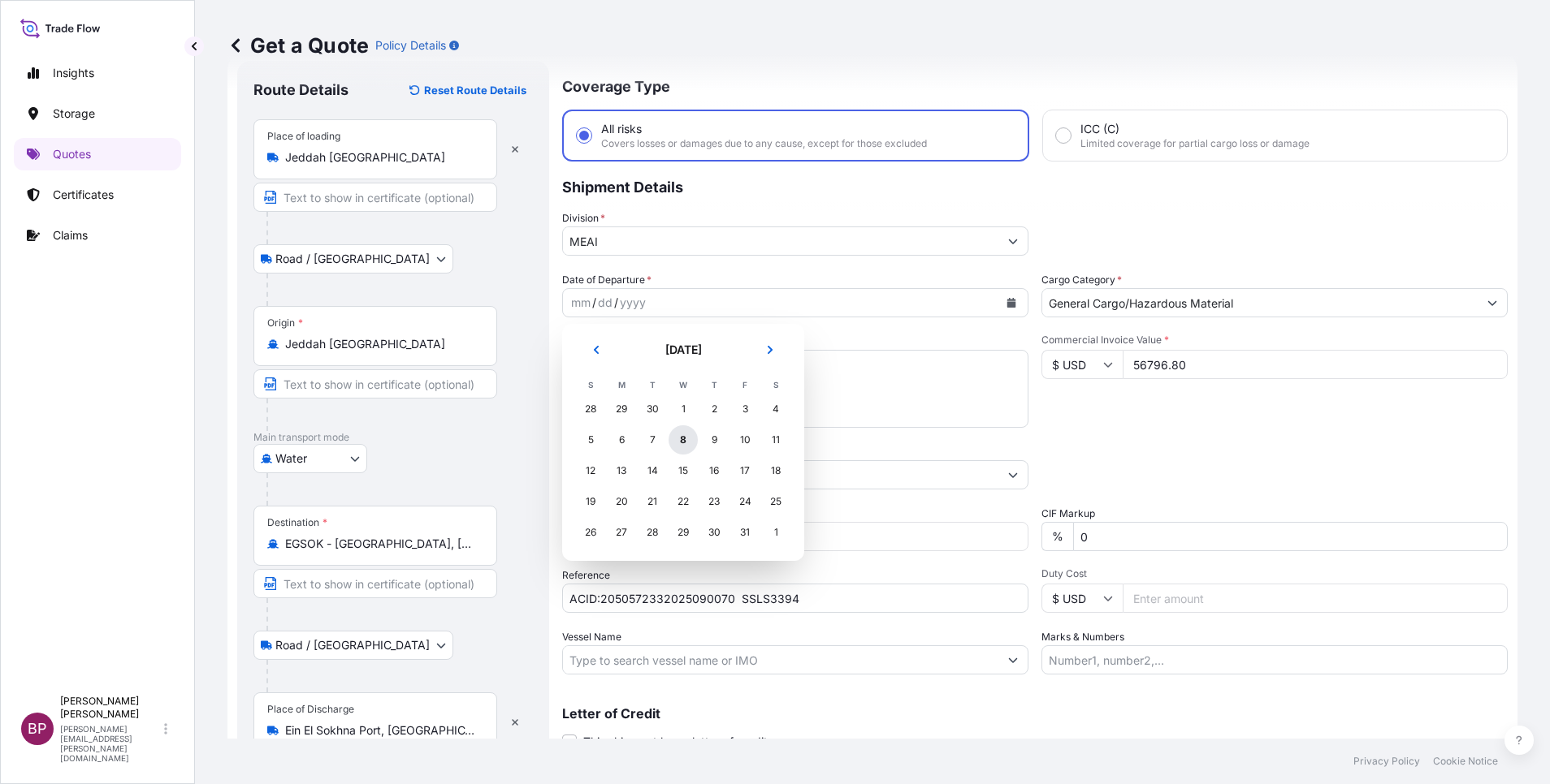
click at [679, 444] on div "8" at bounding box center [683, 440] width 30 height 30
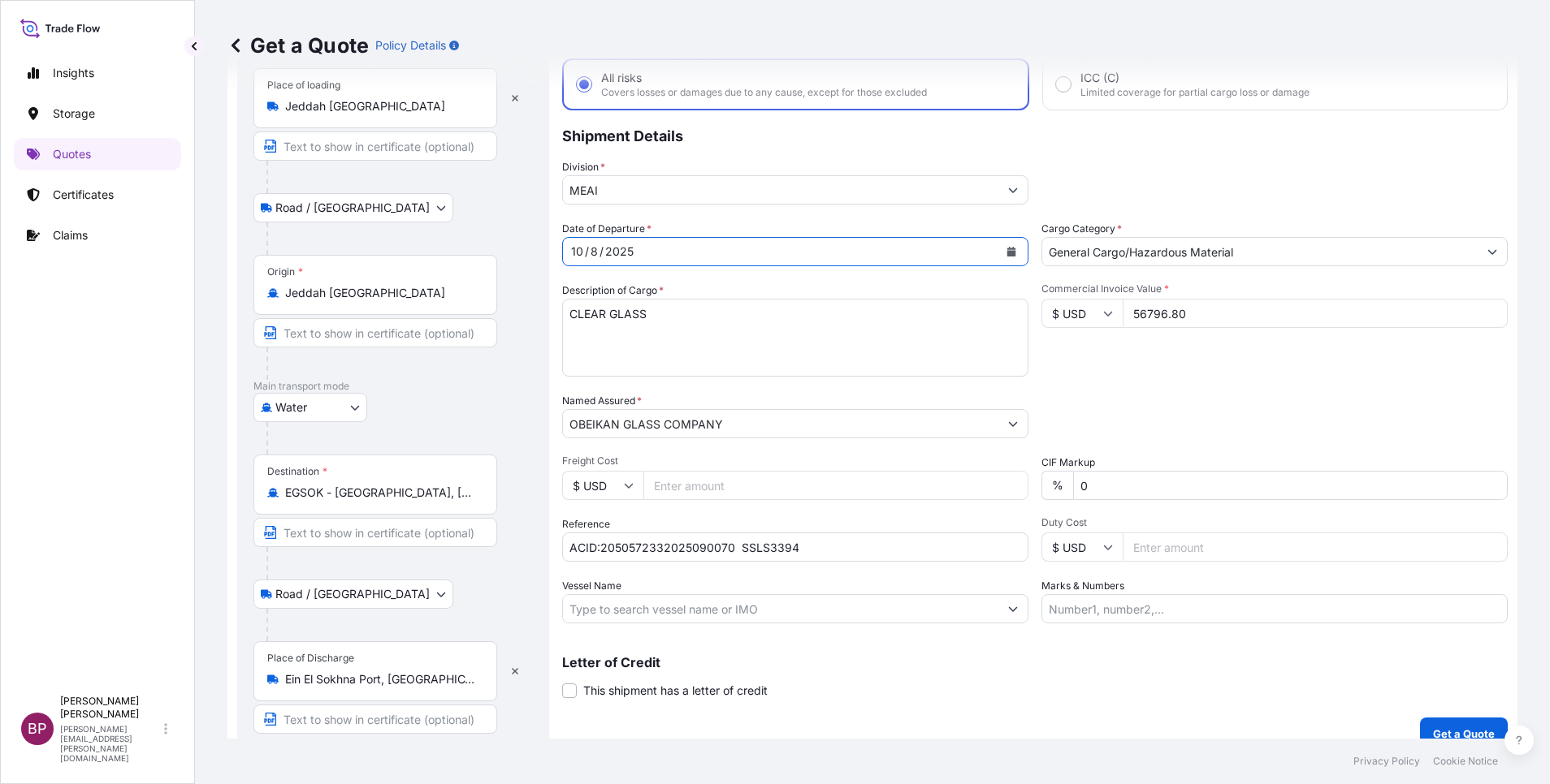
scroll to position [112, 0]
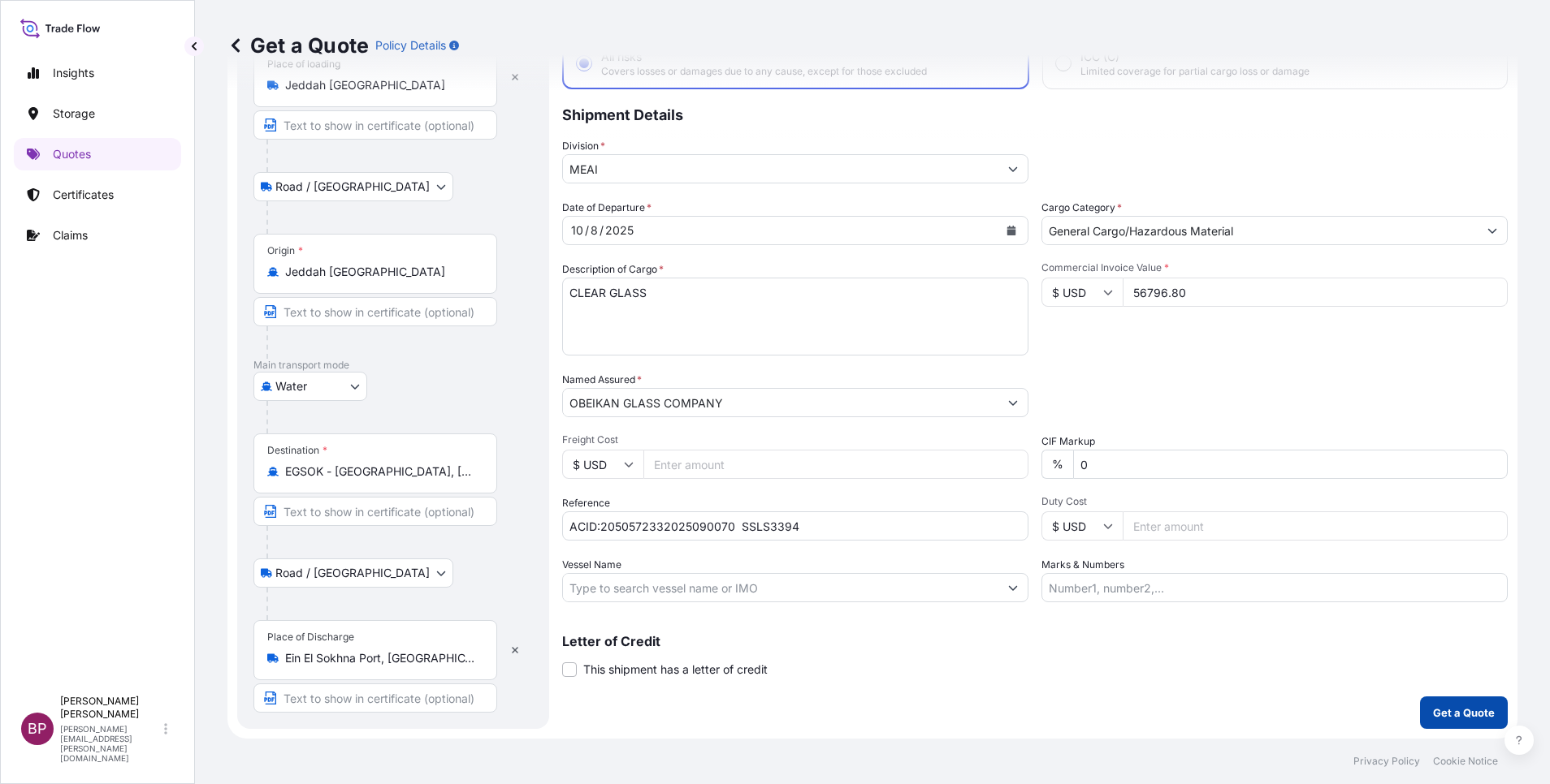
click at [1456, 718] on p "Get a Quote" at bounding box center [1463, 712] width 62 height 16
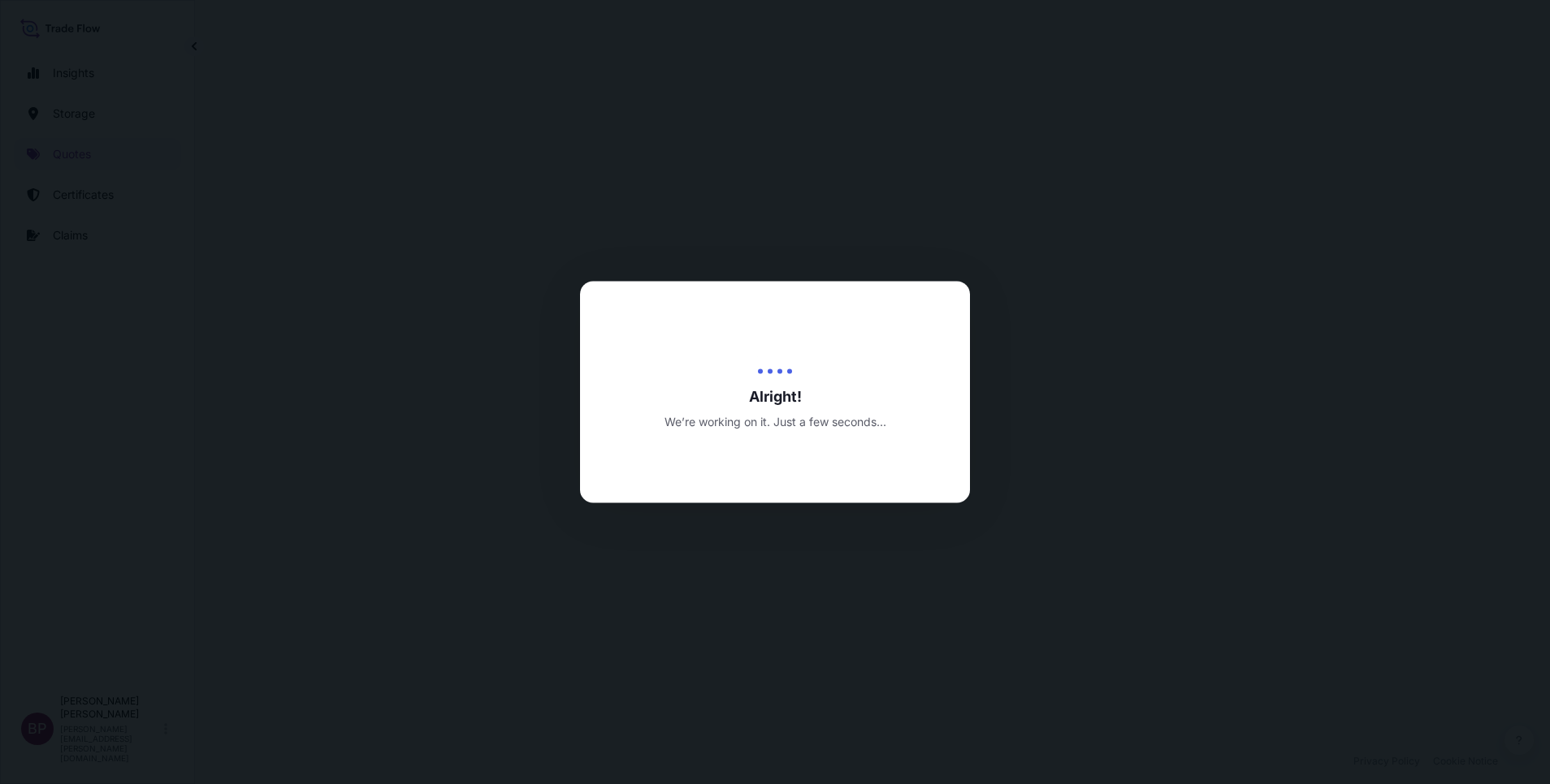
select select "Road / [GEOGRAPHIC_DATA]"
select select "Water"
select select "Road / [GEOGRAPHIC_DATA]"
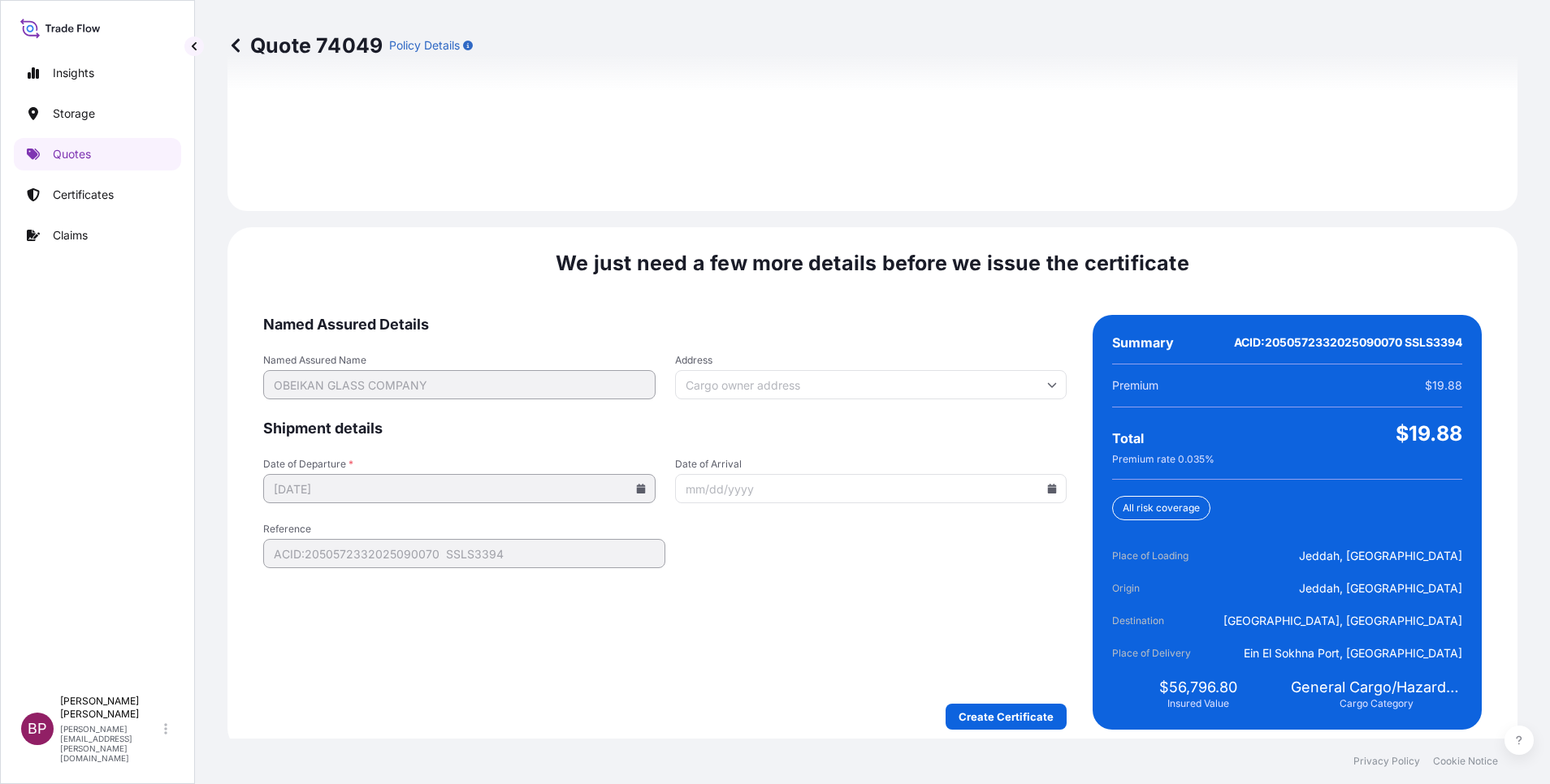
scroll to position [2406, 0]
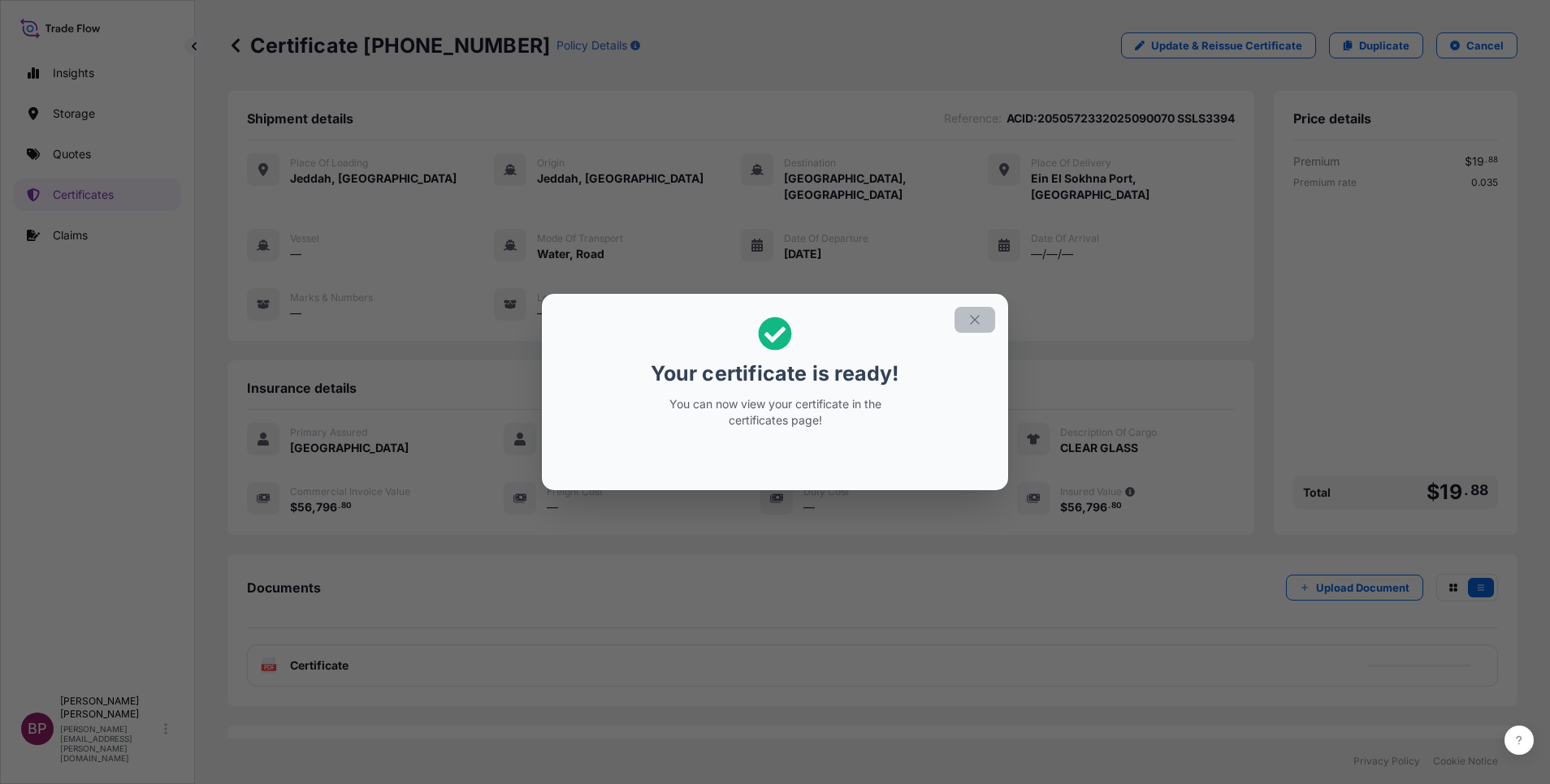
click at [977, 323] on icon "button" at bounding box center [975, 319] width 15 height 15
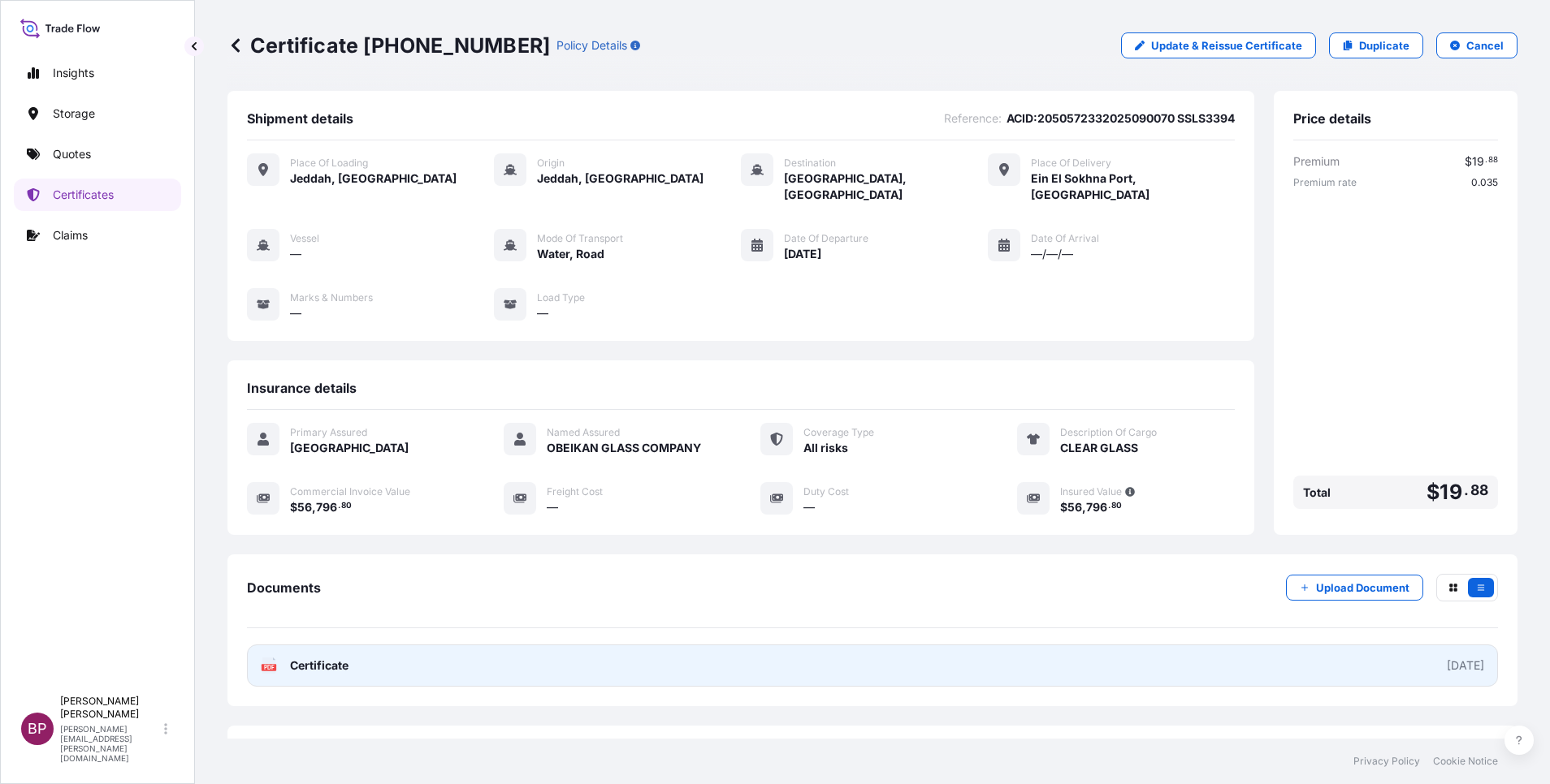
click at [327, 658] on span "Certificate" at bounding box center [318, 666] width 58 height 16
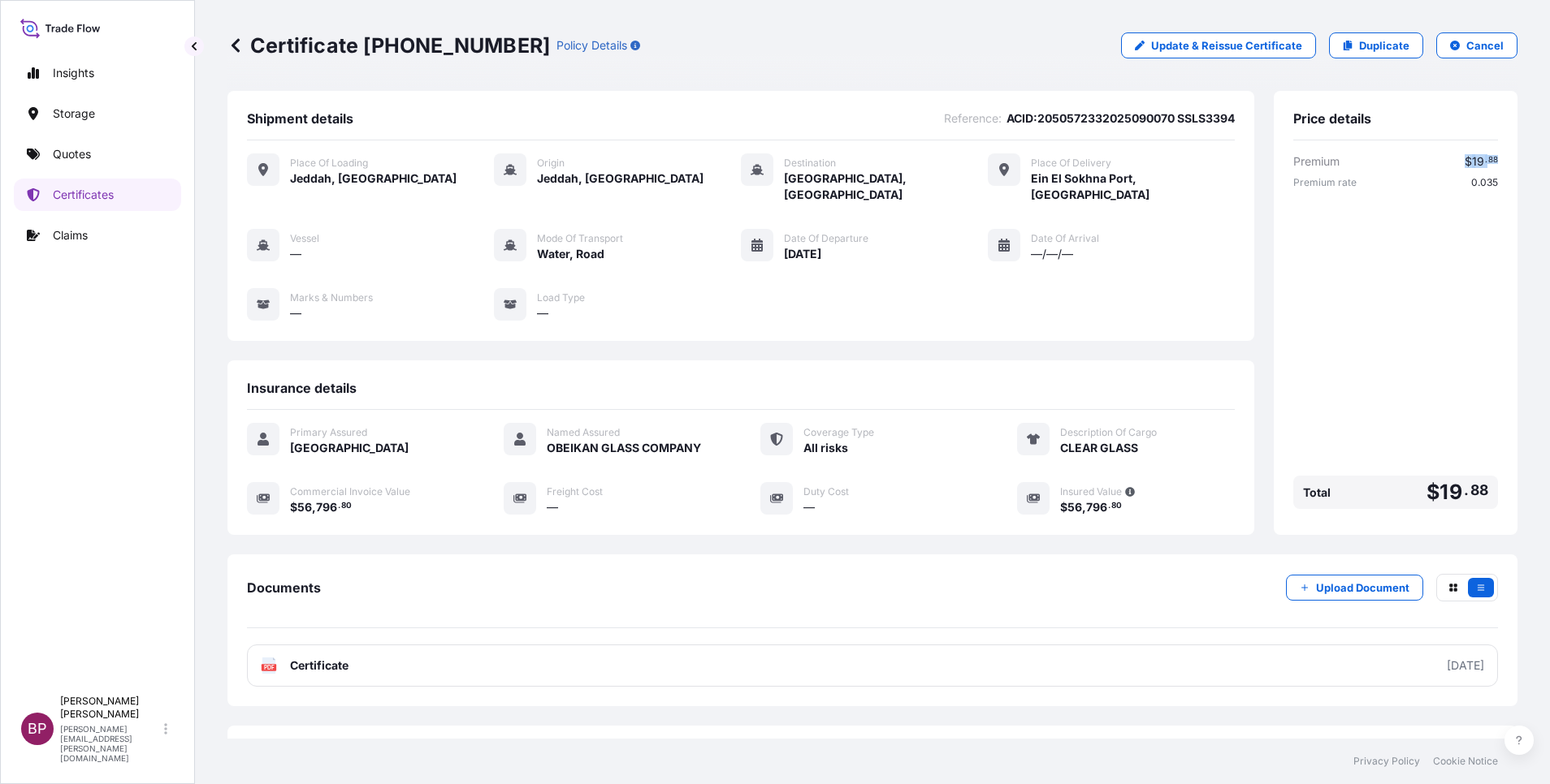
drag, startPoint x: 1441, startPoint y: 162, endPoint x: 1490, endPoint y: 157, distance: 49.3
click at [1490, 157] on div "Price details Premium $ 19 . 88 Premium rate 0.035 Total $ 19 . 88" at bounding box center [1394, 312] width 243 height 444
copy span "$ 19 . 88"
